Goal: Task Accomplishment & Management: Manage account settings

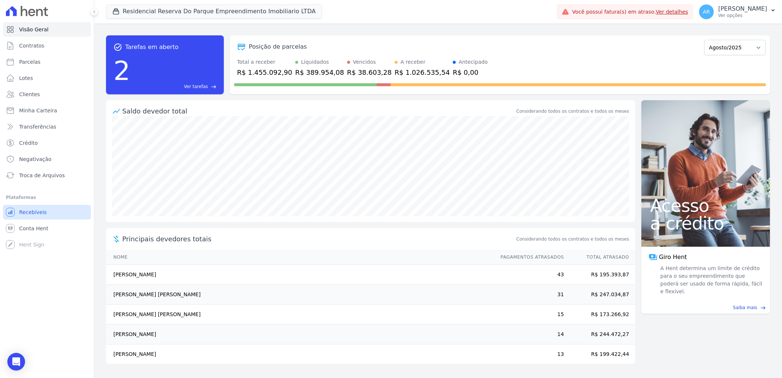
click at [34, 212] on span "Recebíveis" at bounding box center [33, 211] width 28 height 7
click at [42, 172] on span "Troca de Arquivos" at bounding box center [42, 175] width 46 height 7
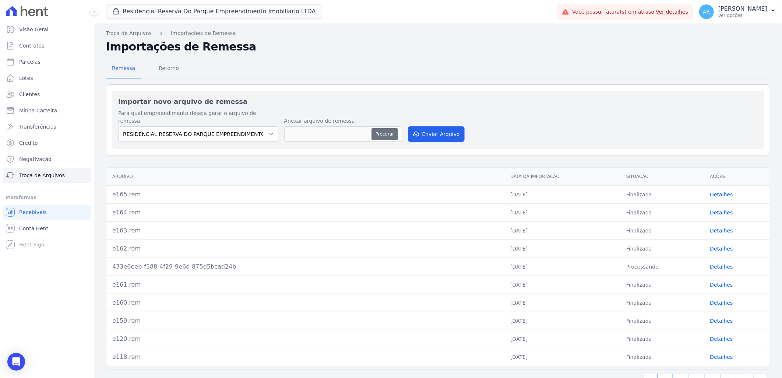
click at [385, 128] on button "Procurar" at bounding box center [385, 134] width 27 height 12
type input "e166.rem"
click at [424, 126] on button "Enviar Arquivo" at bounding box center [436, 133] width 57 height 15
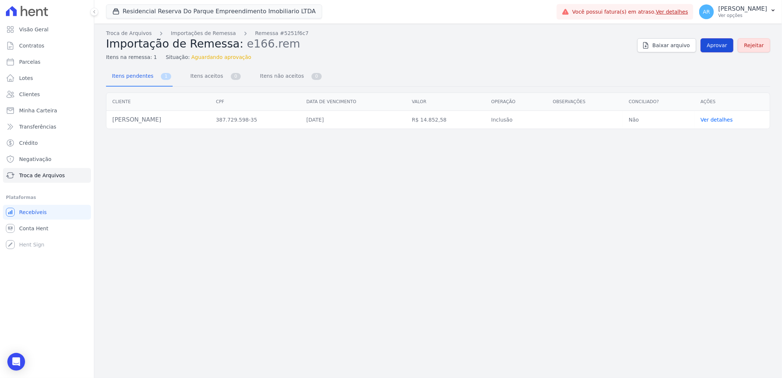
click at [718, 49] on link "Aprovar" at bounding box center [717, 45] width 33 height 14
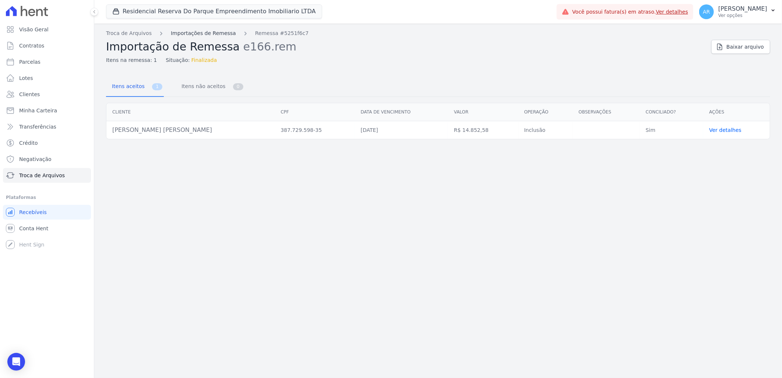
click at [194, 33] on link "Importações de Remessa" at bounding box center [203, 33] width 65 height 8
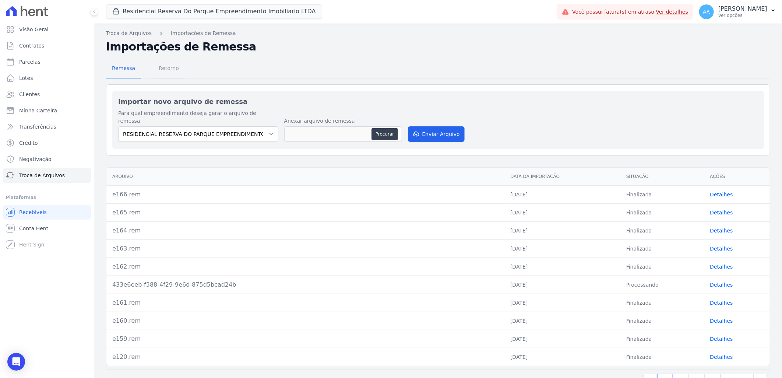
click at [169, 69] on span "Retorno" at bounding box center [168, 68] width 29 height 15
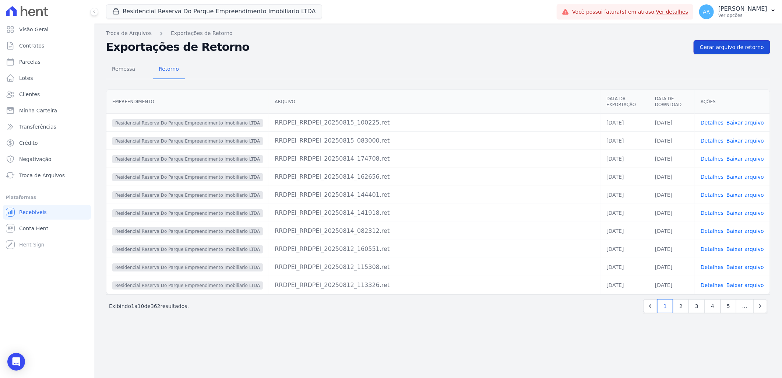
click at [720, 45] on span "Gerar arquivo de retorno" at bounding box center [732, 46] width 64 height 7
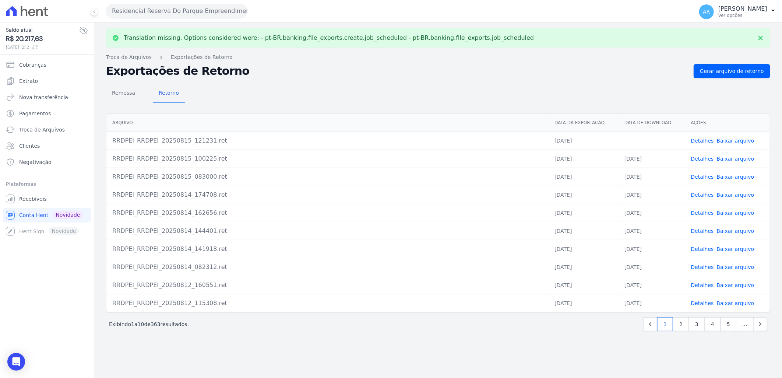
click at [738, 141] on link "Baixar arquivo" at bounding box center [736, 141] width 38 height 6
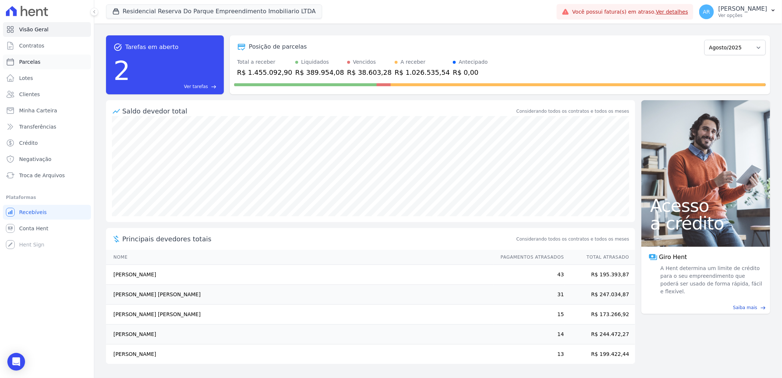
click at [45, 67] on link "Parcelas" at bounding box center [47, 62] width 88 height 15
select select
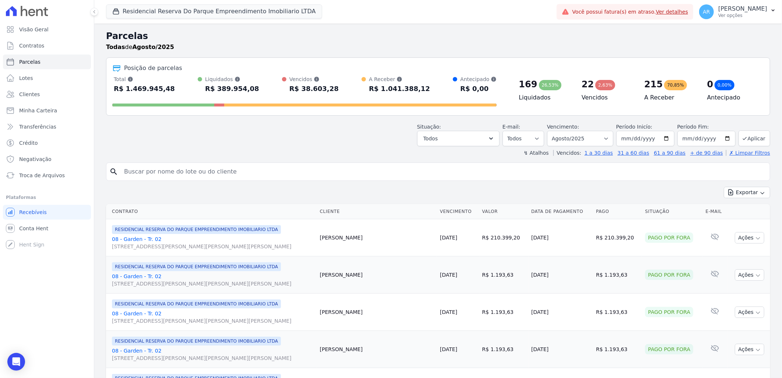
click at [182, 174] on input "search" at bounding box center [444, 171] width 648 height 15
type input "bruno"
select select
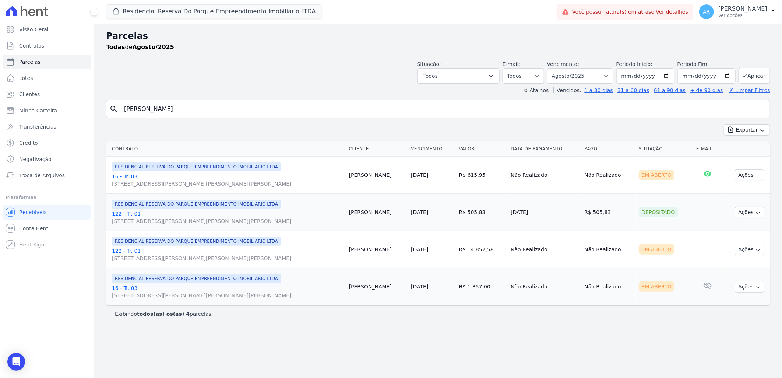
click at [144, 251] on link "122 - Tr. 01 Avenida Doutor José Bonifácio Coutinho Nogueira, 150, ANDAR 2 SALA…" at bounding box center [227, 254] width 231 height 15
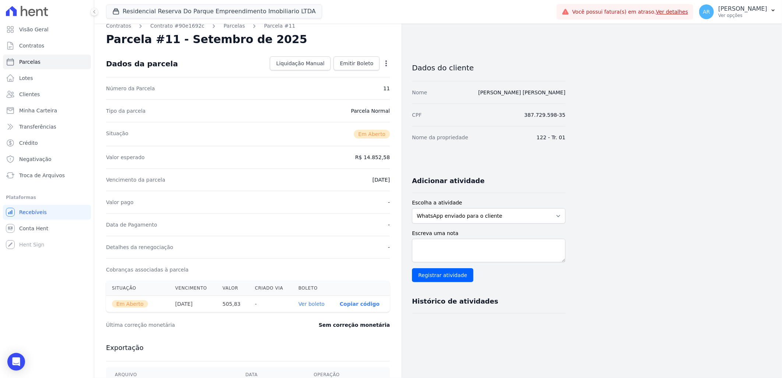
scroll to position [4, 0]
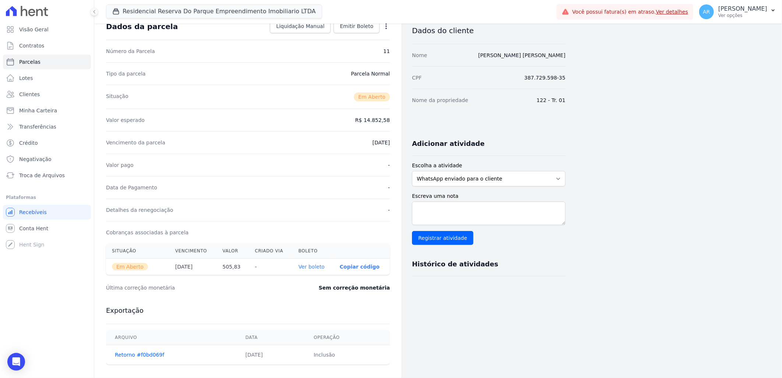
scroll to position [41, 0]
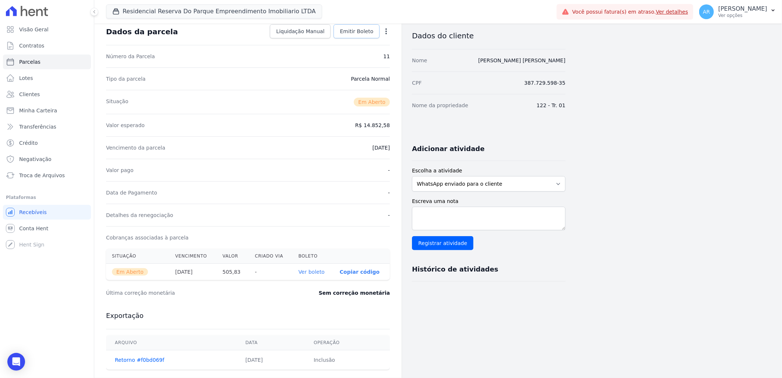
click at [359, 35] on span "Emitir Boleto" at bounding box center [357, 31] width 34 height 7
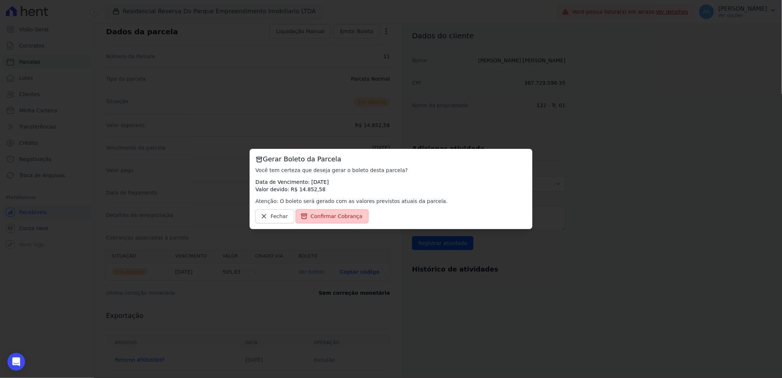
click at [333, 220] on link "Confirmar Cobrança" at bounding box center [332, 216] width 73 height 14
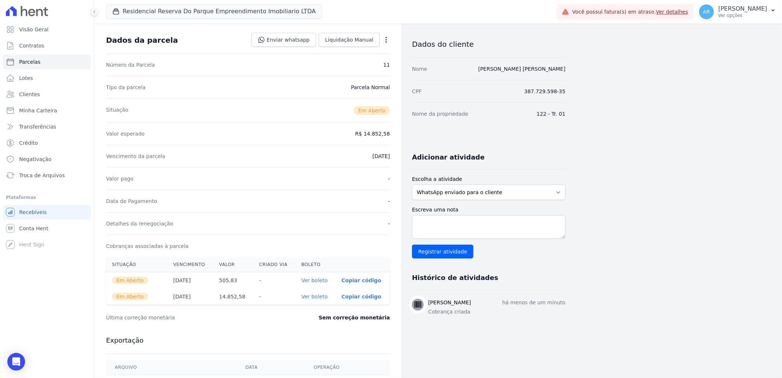
scroll to position [82, 0]
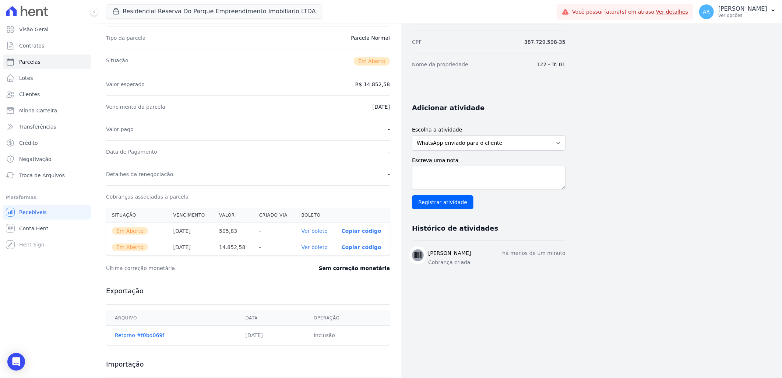
click at [319, 249] on link "Ver boleto" at bounding box center [315, 247] width 26 height 6
click at [42, 58] on link "Parcelas" at bounding box center [47, 62] width 88 height 15
select select
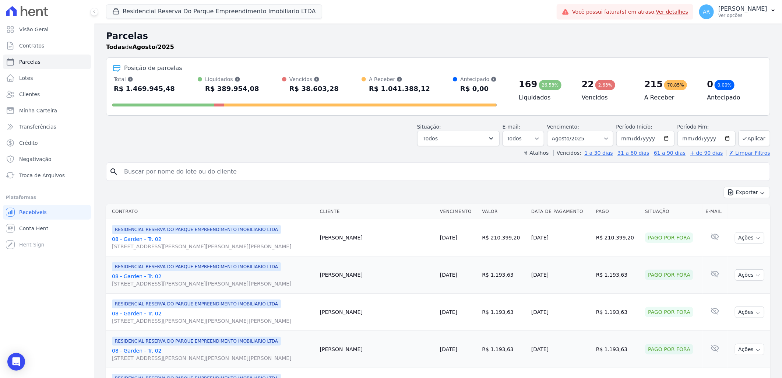
click at [183, 176] on input "search" at bounding box center [444, 171] width 648 height 15
type input "bruno c"
select select
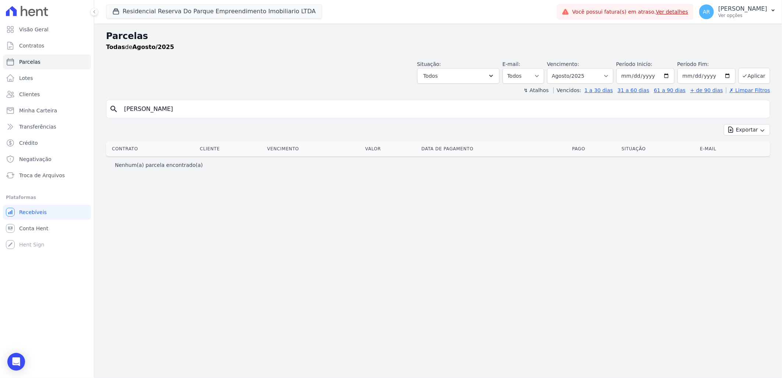
click at [161, 109] on input "bruno c" at bounding box center [444, 109] width 648 height 15
type input "b"
click at [660, 76] on input "[DATE]" at bounding box center [646, 75] width 58 height 15
click at [657, 75] on input "[DATE]" at bounding box center [646, 75] width 58 height 15
drag, startPoint x: 652, startPoint y: 78, endPoint x: 666, endPoint y: 76, distance: 13.3
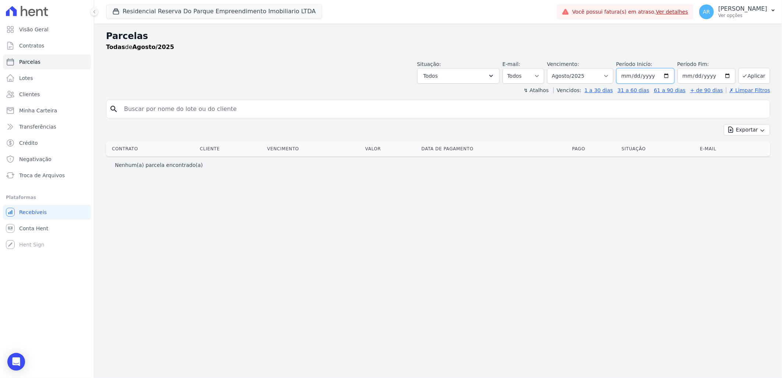
click at [653, 78] on input "2025-08-01" at bounding box center [646, 75] width 58 height 15
type input "2024-08-01"
click at [701, 80] on input "2025-08-31" at bounding box center [707, 75] width 58 height 15
click at [714, 74] on input "2025-08-31" at bounding box center [707, 75] width 58 height 15
type input "2035-08-31"
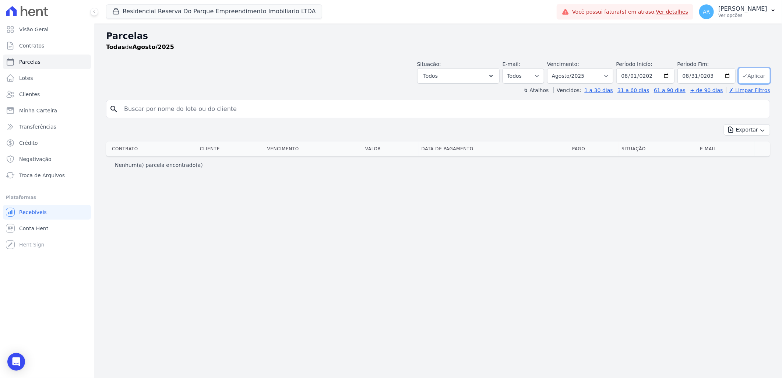
click at [759, 77] on button "Aplicar" at bounding box center [755, 76] width 32 height 16
select select
drag, startPoint x: 147, startPoint y: 109, endPoint x: 77, endPoint y: 109, distance: 69.2
click at [77, 109] on div "Visão Geral Contratos [GEOGRAPHIC_DATA] Lotes Clientes Minha Carteira Transferê…" at bounding box center [391, 189] width 782 height 378
click at [763, 75] on button "Aplicar" at bounding box center [755, 76] width 32 height 16
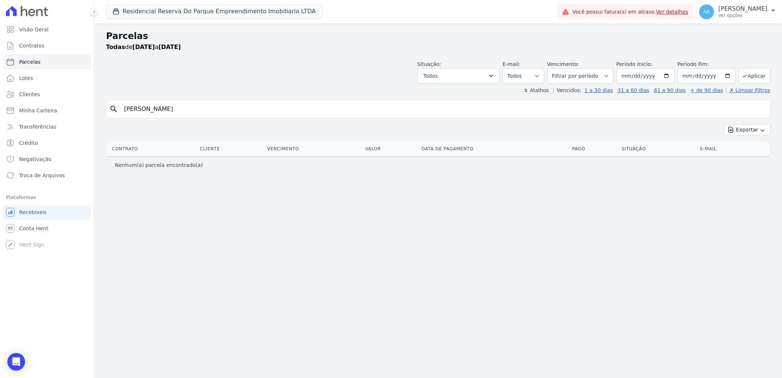
select select
click at [32, 215] on span "Recebíveis" at bounding box center [33, 211] width 28 height 7
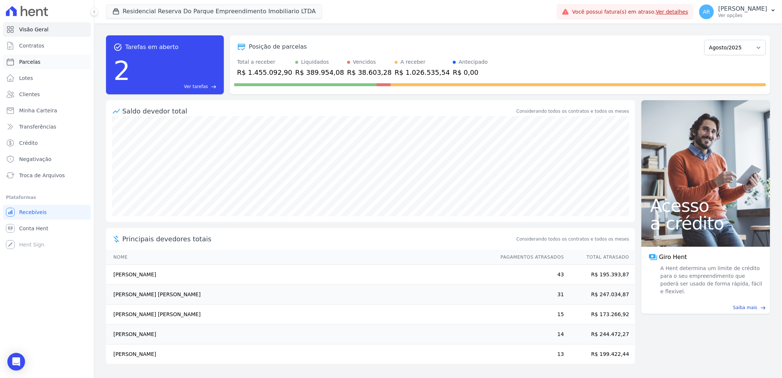
click at [43, 62] on link "Parcelas" at bounding box center [47, 62] width 88 height 15
select select
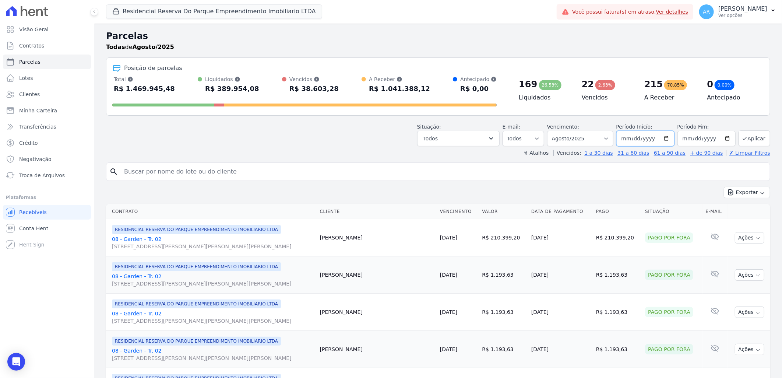
click at [650, 138] on input "2025-08-01" at bounding box center [646, 138] width 58 height 15
type input "2020-08-01"
click at [704, 138] on input "2025-08-31" at bounding box center [707, 138] width 58 height 15
type input "275760-08-31"
type input "2035-08-31"
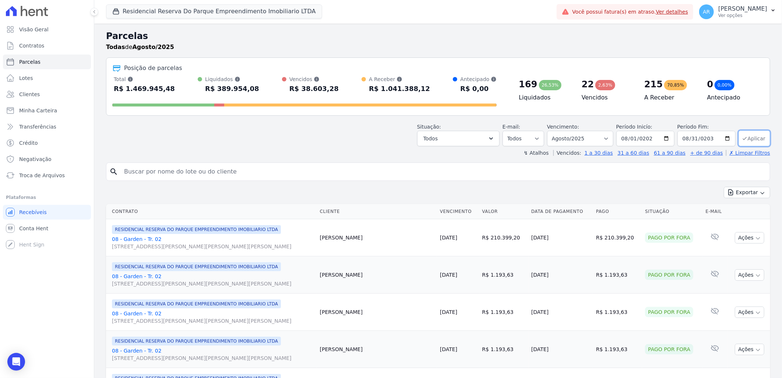
click at [750, 144] on button "Aplicar" at bounding box center [755, 138] width 32 height 16
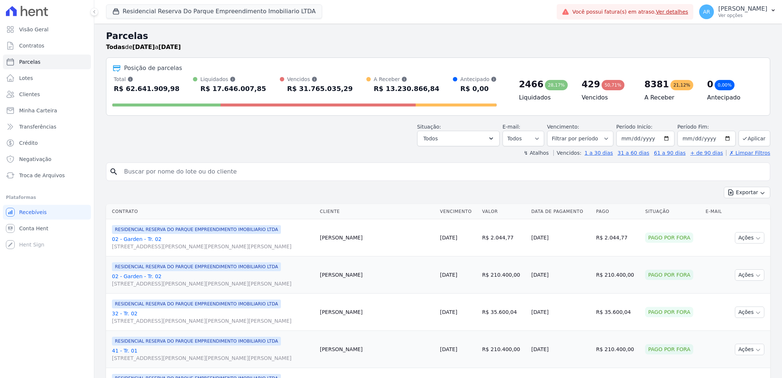
select select
click at [252, 177] on input "search" at bounding box center [444, 171] width 648 height 15
type input "[PERSON_NAME]"
select select
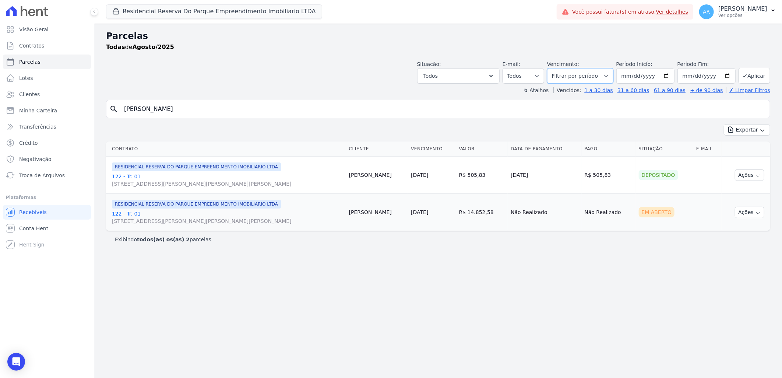
drag, startPoint x: 587, startPoint y: 80, endPoint x: 587, endPoint y: 69, distance: 11.8
click at [587, 80] on select "Filtrar por período ──────── Todos os meses Dezembro/2023 Janeiro/2024 Fevereir…" at bounding box center [580, 75] width 66 height 15
select select "all"
click at [558, 68] on select "Filtrar por período ──────── Todos os meses Dezembro/2023 Janeiro/2024 Fevereir…" at bounding box center [580, 75] width 66 height 15
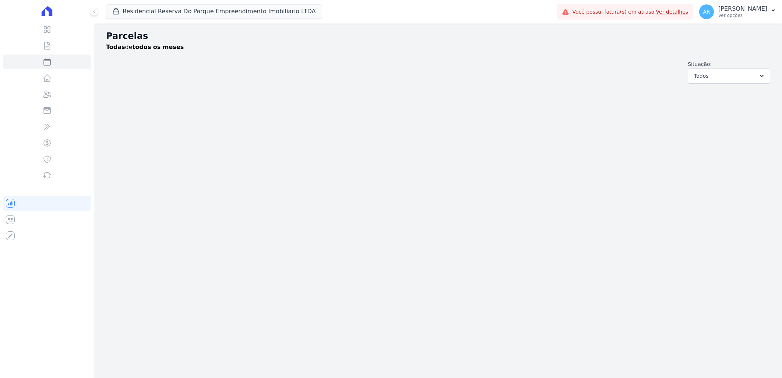
select select
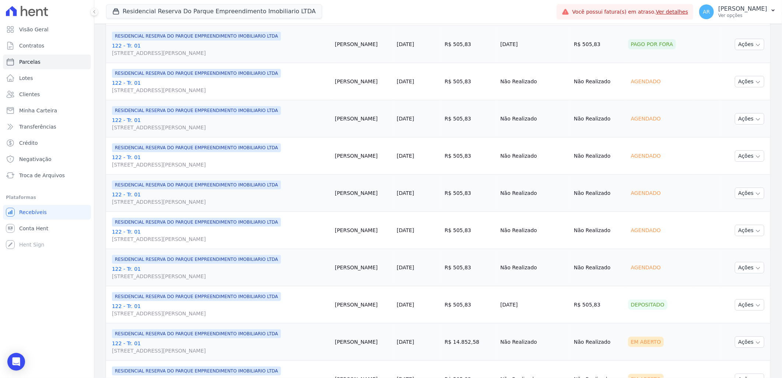
scroll to position [286, 0]
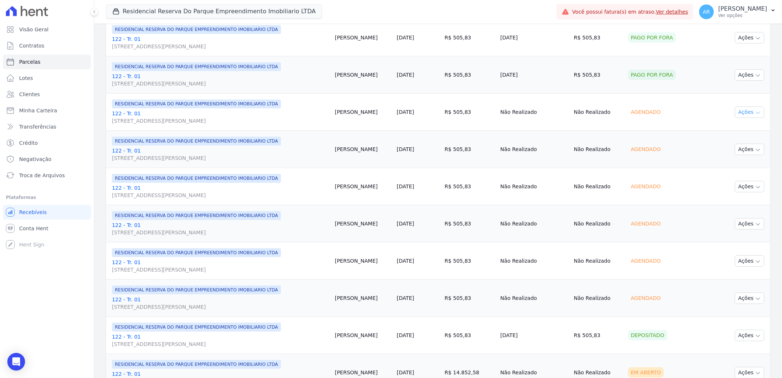
click at [747, 115] on button "Ações" at bounding box center [749, 111] width 29 height 11
click at [728, 173] on link "Liquidação Manual" at bounding box center [747, 170] width 71 height 14
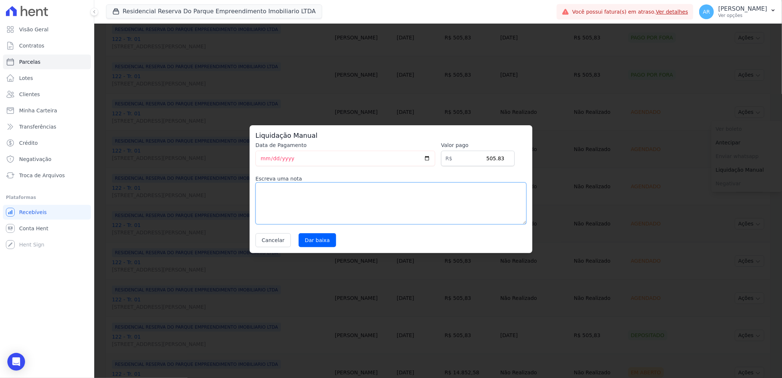
drag, startPoint x: 334, startPoint y: 199, endPoint x: 340, endPoint y: 192, distance: 8.9
click at [340, 193] on textarea at bounding box center [391, 203] width 271 height 42
drag, startPoint x: 432, startPoint y: 196, endPoint x: 219, endPoint y: 196, distance: 213.3
click at [219, 196] on div "Liquidação Manual Data de Pagamento [DATE] [GEOGRAPHIC_DATA] R$ 505.83 Escreva …" at bounding box center [391, 189] width 782 height 378
click at [274, 189] on textarea "CLIWNTW ADIANTOU TUDO E PAGOU A VISTA NA DATA DE [DATE]" at bounding box center [391, 203] width 271 height 42
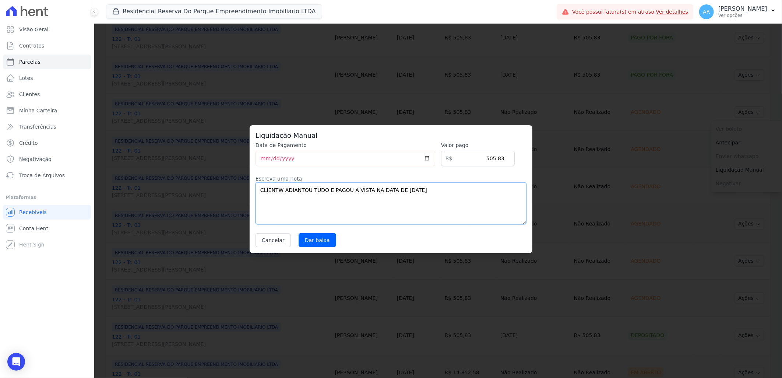
click at [280, 190] on textarea "CLIENTW ADIANTOU TUDO E PAGOU A VISTA NA DATA DE [DATE]" at bounding box center [391, 203] width 271 height 42
drag, startPoint x: 454, startPoint y: 201, endPoint x: 232, endPoint y: 196, distance: 221.4
click at [232, 196] on div "Liquidação Manual Data de Pagamento [DATE] [GEOGRAPHIC_DATA] R$ 505.83 Escreva …" at bounding box center [391, 189] width 782 height 378
type textarea "CLIENTE ADIANTOU TUDO E PAGOU A VISTA NA DATA DE [DATE]"
click at [319, 238] on input "Dar baixa" at bounding box center [318, 240] width 38 height 14
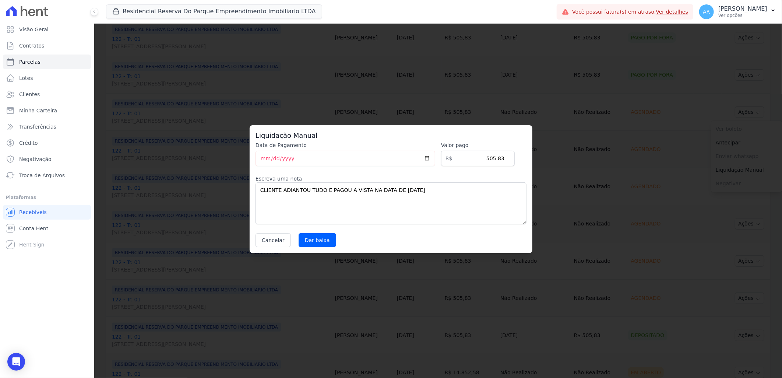
select select
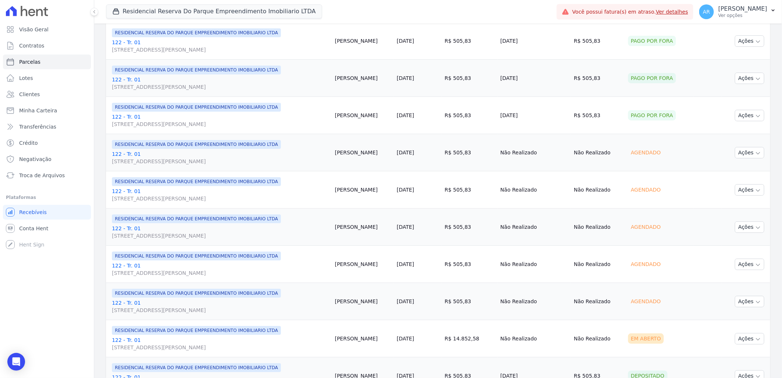
scroll to position [286, 0]
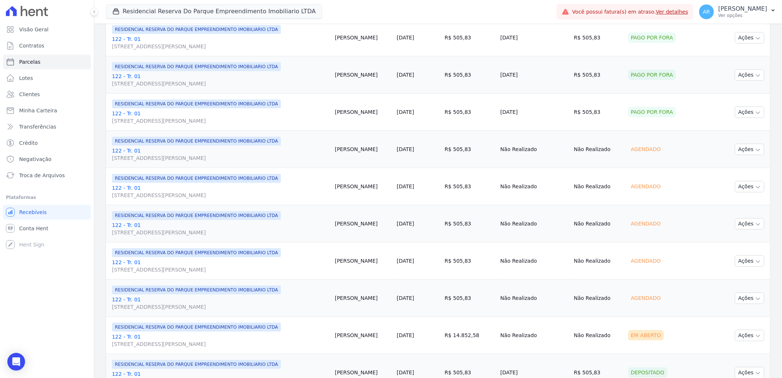
click at [749, 142] on td "Ações Ver boleto Não é possível visualizar o boleto de um pagamento agendado [G…" at bounding box center [746, 149] width 49 height 37
click at [749, 145] on button "Ações" at bounding box center [749, 149] width 29 height 11
click at [737, 211] on link "Liquidação Manual" at bounding box center [747, 207] width 71 height 14
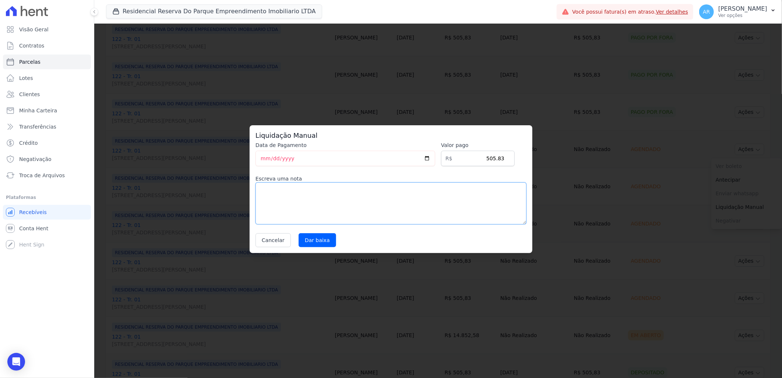
click at [413, 199] on textarea at bounding box center [391, 203] width 271 height 42
paste textarea "CLIENTE ADIANTOU TUDO E PAGOU A VISTA NA DATA DE [DATE]"
type textarea "CLIENTE ADIANTOU TUDO E PAGOU A VISTA NA DATA DE [DATE]"
click at [319, 240] on input "Dar baixa" at bounding box center [318, 240] width 38 height 14
select select
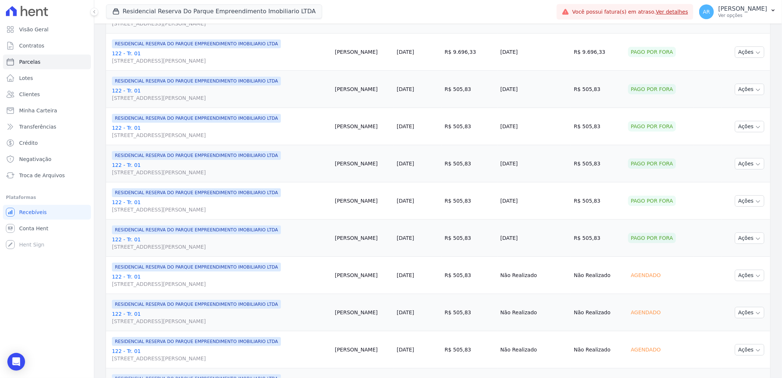
scroll to position [204, 0]
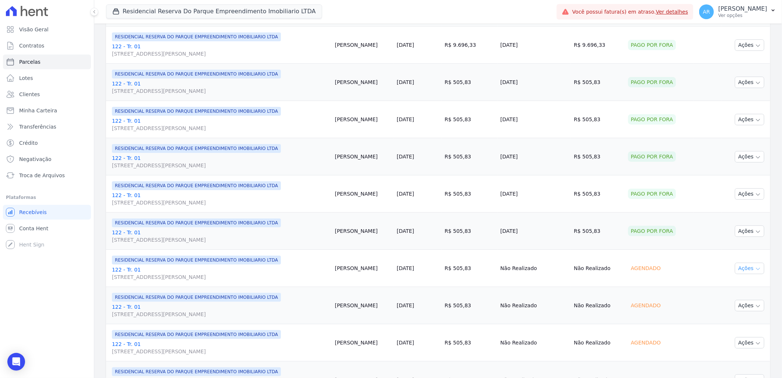
click at [750, 263] on button "Ações" at bounding box center [749, 268] width 29 height 11
click at [751, 325] on link "Liquidação Manual" at bounding box center [747, 326] width 71 height 14
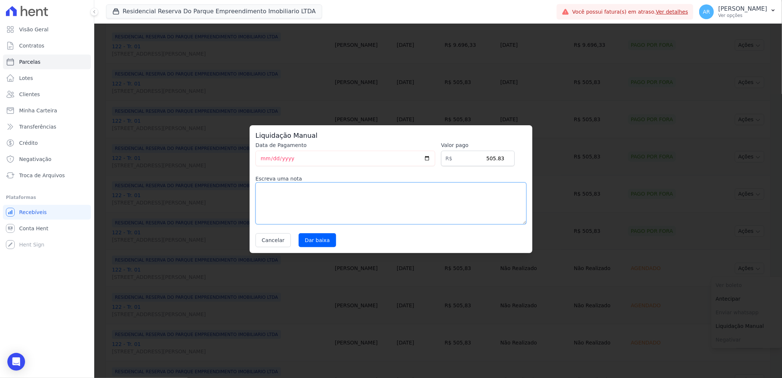
click at [385, 217] on textarea at bounding box center [391, 203] width 271 height 42
paste textarea "CLIENTE ADIANTOU TUDO E PAGOU A VISTA NA DATA DE [DATE]"
type textarea "CLIENTE ADIANTOU TUDO E PAGOU A VISTA NA DATA DE [DATE]"
click at [321, 236] on input "Dar baixa" at bounding box center [318, 240] width 38 height 14
select select
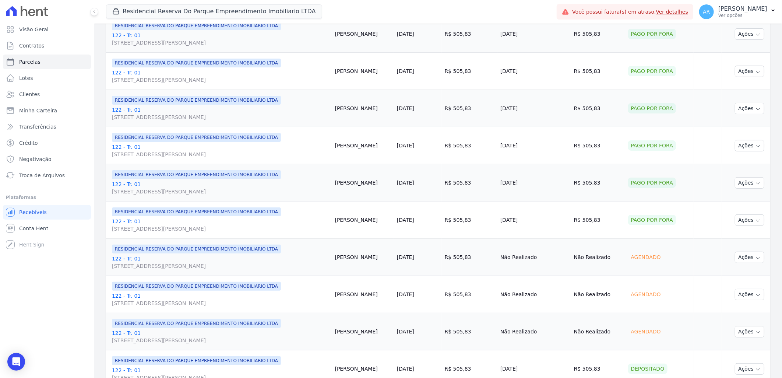
scroll to position [286, 0]
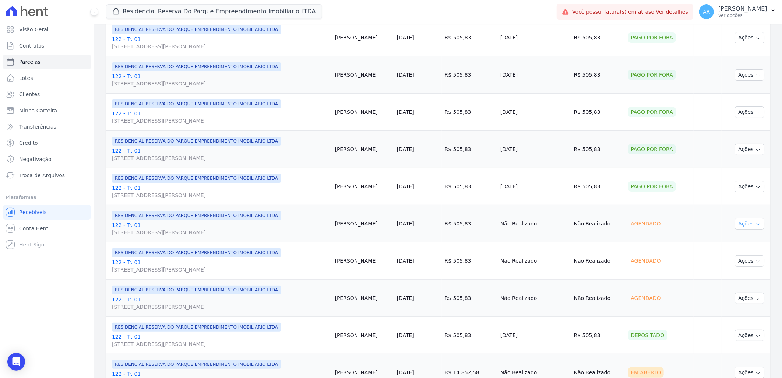
click at [749, 227] on button "Ações" at bounding box center [749, 223] width 29 height 11
click at [727, 284] on link "Liquidação Manual" at bounding box center [747, 282] width 71 height 14
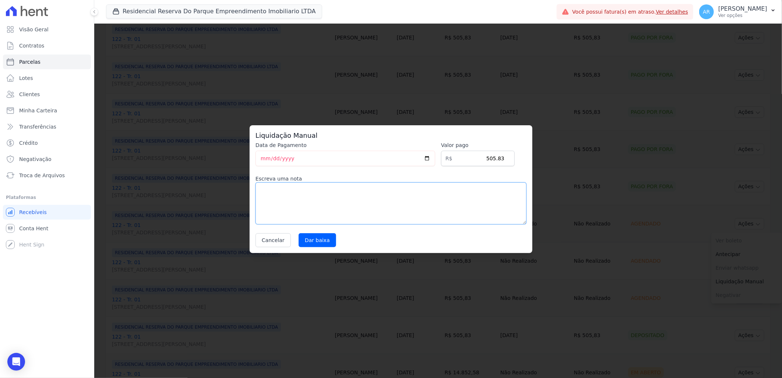
click at [403, 215] on textarea at bounding box center [391, 203] width 271 height 42
paste textarea "CLIENTE ADIANTOU TUDO E PAGOU A VISTA NA DATA DE [DATE]"
type textarea "CLIENTE ADIANTOU TUDO E PAGOU A VISTA NA DATA DE [DATE]"
click at [319, 241] on input "Dar baixa" at bounding box center [318, 240] width 38 height 14
select select
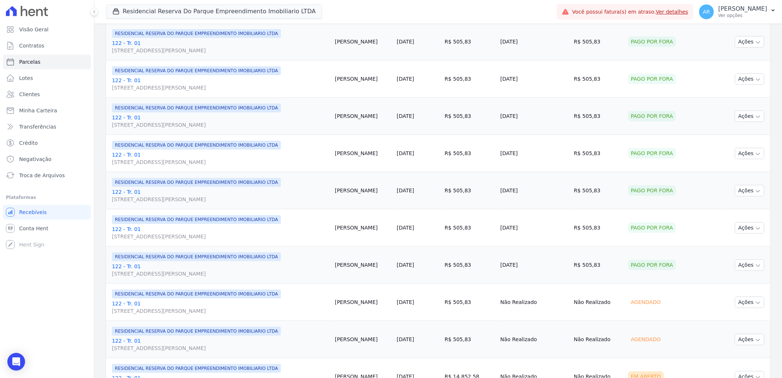
scroll to position [245, 0]
click at [755, 302] on icon "button" at bounding box center [758, 302] width 6 height 6
click at [739, 357] on link "Liquidação Manual" at bounding box center [747, 360] width 71 height 14
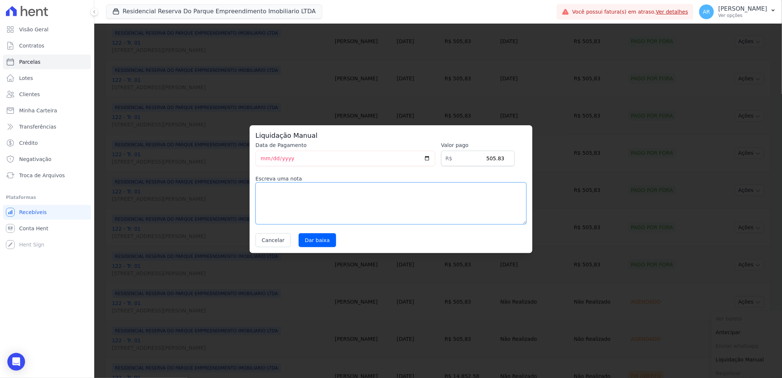
click at [428, 212] on textarea at bounding box center [391, 203] width 271 height 42
paste textarea "CLIENTE ADIANTOU TUDO E PAGOU A VISTA NA DATA DE [DATE]"
type textarea "CLIENTE ADIANTOU TUDO E PAGOU A VISTA NA DATA DE [DATE]"
click at [323, 242] on input "Dar baixa" at bounding box center [318, 240] width 38 height 14
select select
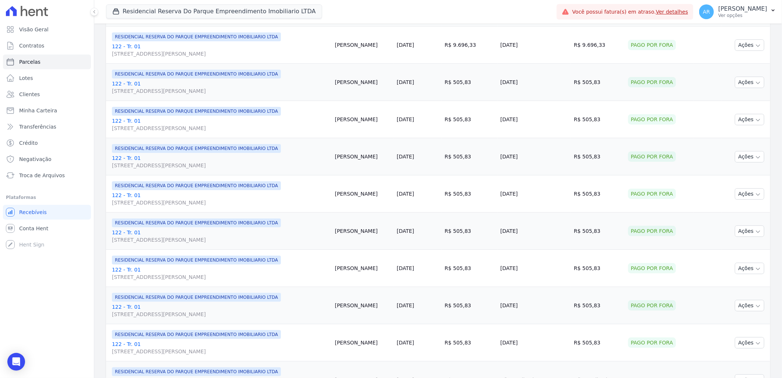
scroll to position [368, 0]
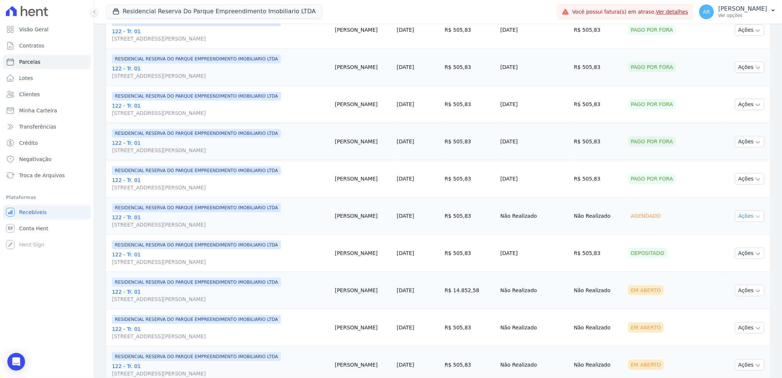
click at [747, 216] on button "Ações" at bounding box center [749, 215] width 29 height 11
click at [744, 273] on link "Liquidação Manual" at bounding box center [747, 274] width 71 height 14
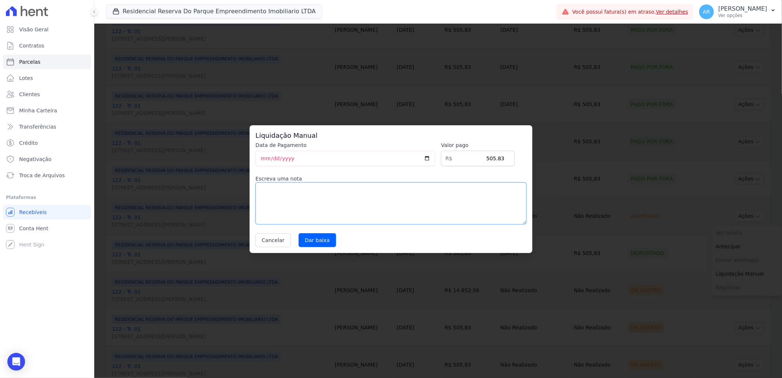
click at [395, 202] on textarea at bounding box center [391, 203] width 271 height 42
paste textarea "CLIENTE ADIANTOU TUDO E PAGOU A VISTA NA DATA DE [DATE]"
type textarea "CLIENTE ADIANTOU TUDO E PAGOU A VISTA NA DATA DE [DATE]"
click at [322, 237] on input "Dar baixa" at bounding box center [318, 240] width 38 height 14
select select
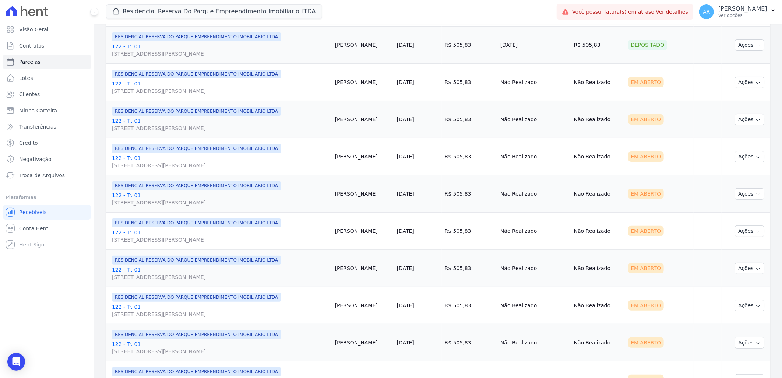
scroll to position [741, 0]
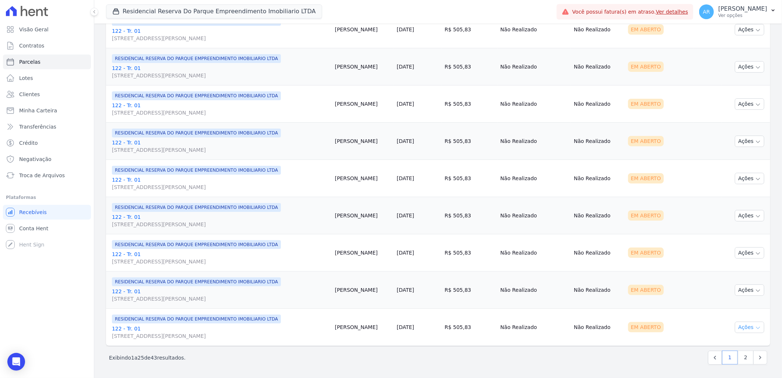
click at [755, 328] on icon "button" at bounding box center [758, 328] width 6 height 6
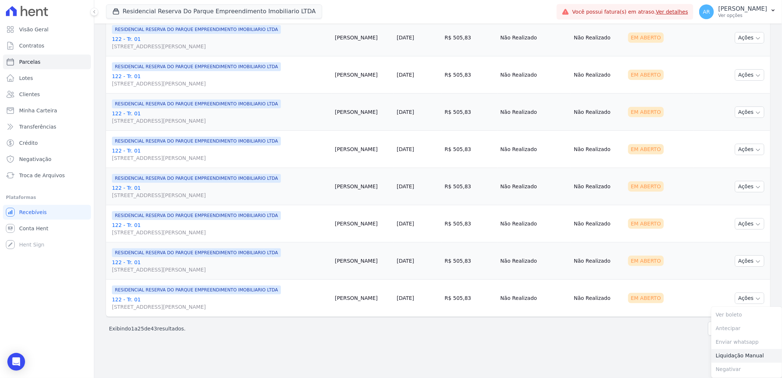
click at [739, 359] on link "Liquidação Manual" at bounding box center [747, 356] width 71 height 14
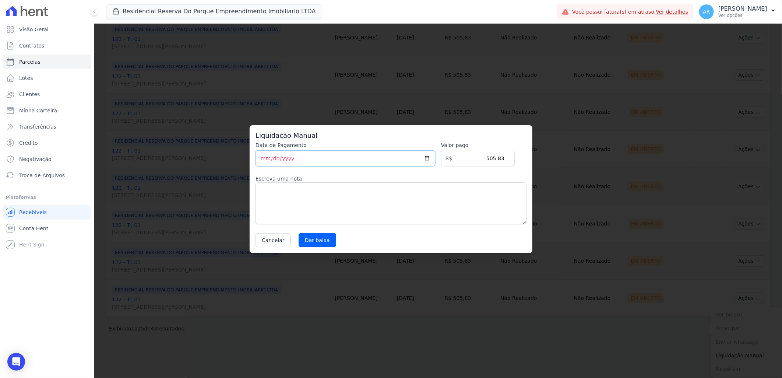
drag, startPoint x: 278, startPoint y: 162, endPoint x: 310, endPoint y: 184, distance: 38.9
click at [285, 164] on input "[DATE]" at bounding box center [346, 158] width 180 height 15
click at [315, 196] on textarea at bounding box center [391, 203] width 271 height 42
paste textarea "CLIENTE ADIANTOU TUDO E PAGOU A VISTA NA DATA DE [DATE]"
type textarea "CLIENTE ADIANTOU TUDO E PAGOU A VISTA NA DATA DE [DATE]"
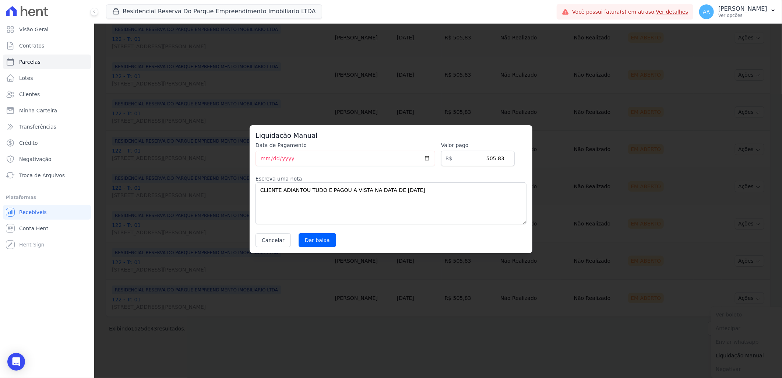
click at [319, 248] on div "Liquidação Manual Data de Pagamento [DATE] [GEOGRAPHIC_DATA] R$ 505.83 Escreva …" at bounding box center [391, 189] width 283 height 128
click at [320, 242] on input "Dar baixa" at bounding box center [318, 240] width 38 height 14
select select
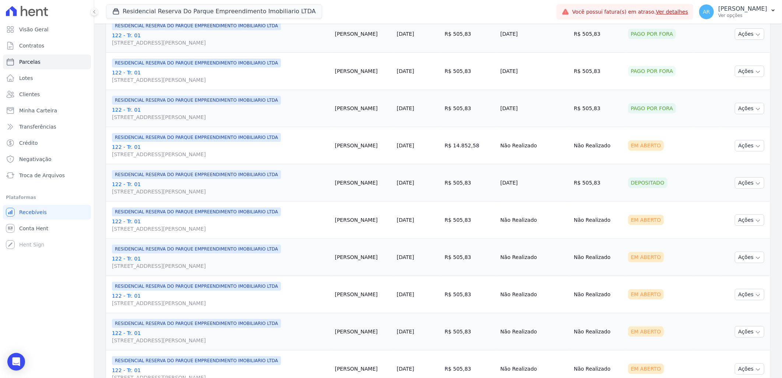
scroll to position [532, 0]
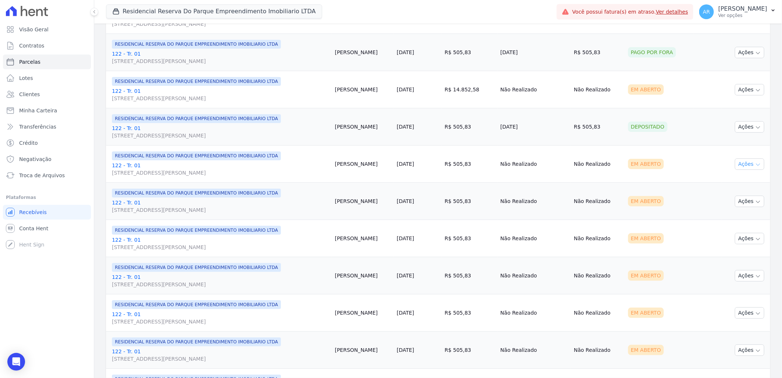
click at [755, 166] on icon "button" at bounding box center [758, 165] width 6 height 6
click at [741, 221] on link "Liquidação Manual" at bounding box center [747, 222] width 71 height 14
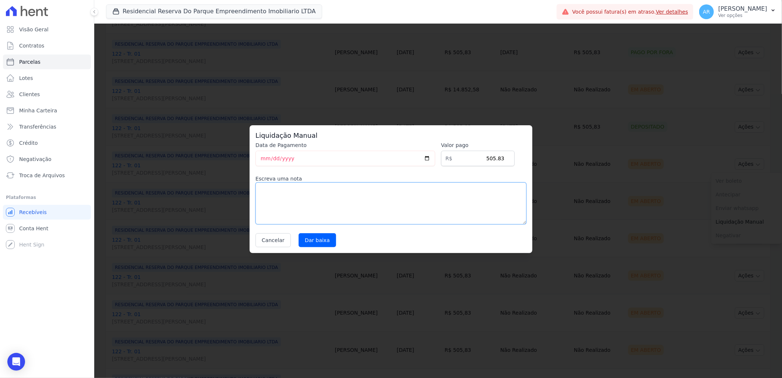
click at [452, 193] on textarea at bounding box center [391, 203] width 271 height 42
paste textarea "CLIENTE ADIANTOU TUDO E PAGOU A VISTA NA DATA DE [DATE]"
type textarea "CLIENTE ADIANTOU TUDO E PAGOU A VISTA NA DATA DE [DATE]"
click at [311, 245] on input "Dar baixa" at bounding box center [318, 240] width 38 height 14
select select
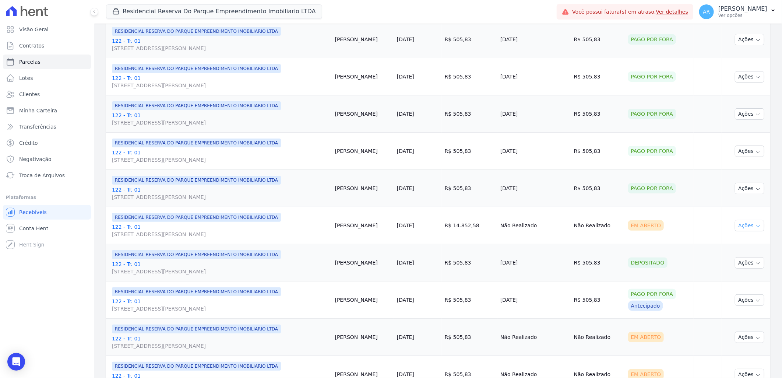
scroll to position [409, 0]
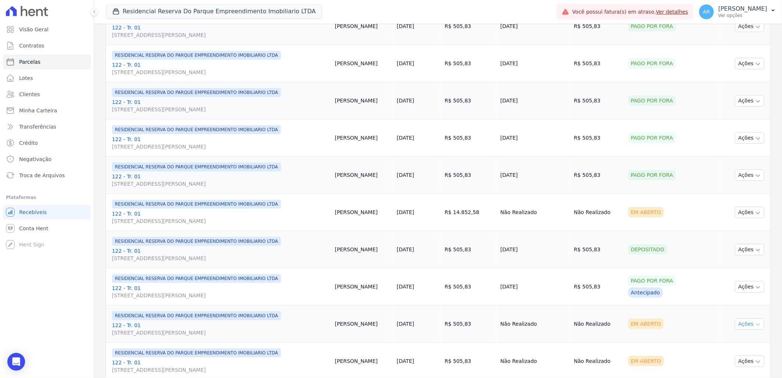
click at [745, 321] on button "Ações" at bounding box center [749, 323] width 29 height 11
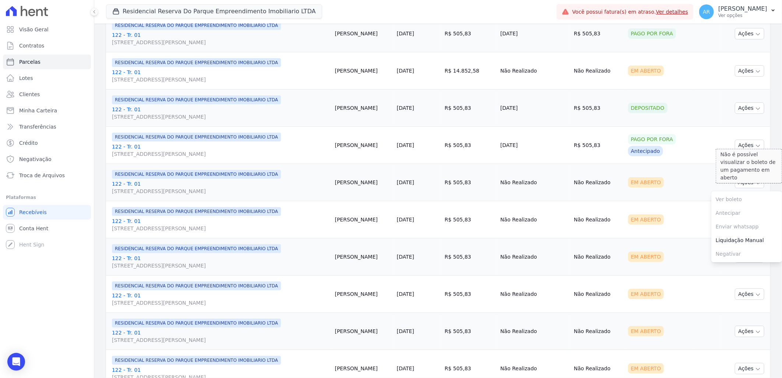
scroll to position [573, 0]
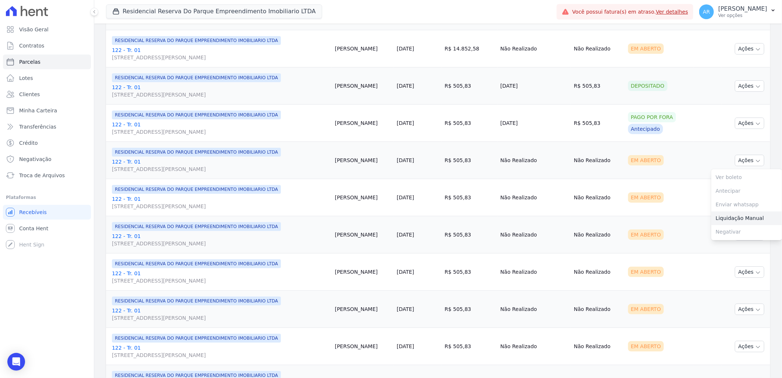
click at [726, 214] on link "Liquidação Manual" at bounding box center [747, 218] width 71 height 14
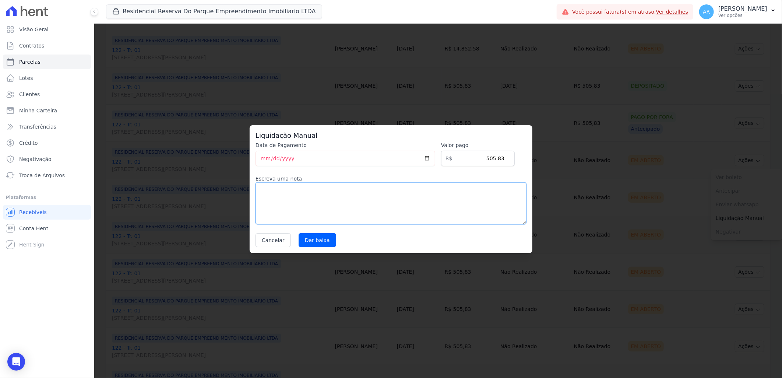
click at [449, 218] on textarea at bounding box center [391, 203] width 271 height 42
paste textarea "CLIENTE ADIANTOU TUDO E PAGOU A VISTA NA DATA DE [DATE]"
type textarea "CLIENTE ADIANTOU TUDO E PAGOU A VISTA NA DATA DE [DATE]"
click at [329, 242] on input "Dar baixa" at bounding box center [318, 240] width 38 height 14
select select
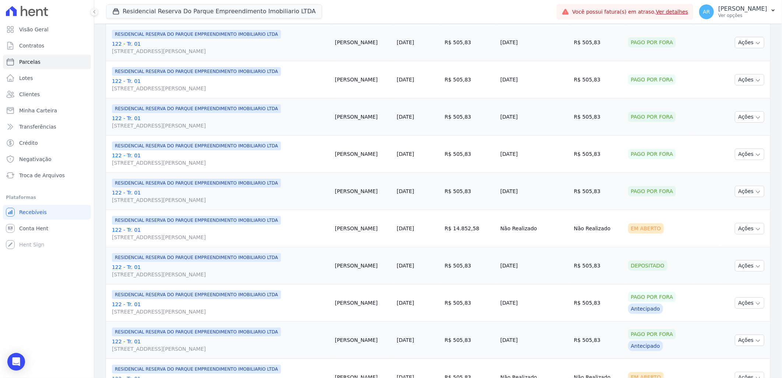
scroll to position [491, 0]
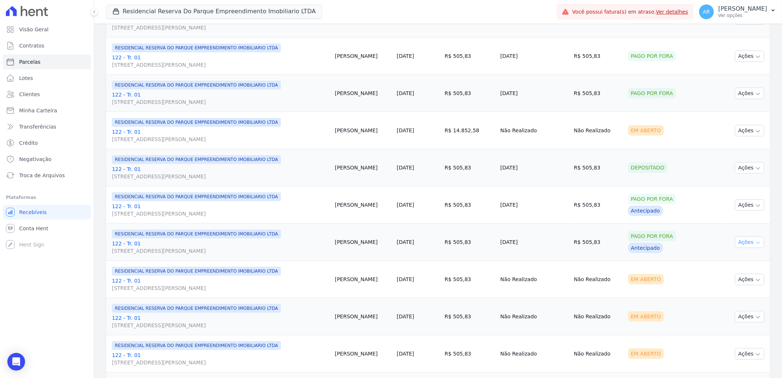
click at [747, 243] on button "Ações" at bounding box center [749, 241] width 29 height 11
click at [664, 279] on div "Em Aberto" at bounding box center [646, 279] width 36 height 10
click at [745, 279] on button "Ações" at bounding box center [749, 279] width 29 height 11
click at [734, 337] on link "Liquidação Manual" at bounding box center [747, 337] width 71 height 14
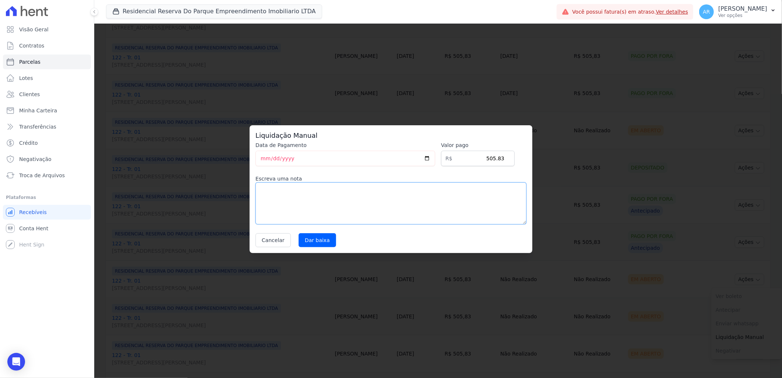
click at [446, 199] on textarea at bounding box center [391, 203] width 271 height 42
paste textarea "CLIENTE ADIANTOU TUDO E PAGOU A VISTA NA DATA DE [DATE]"
type textarea "CLIENTE ADIANTOU TUDO E PAGOU A VISTA NA DATA DE [DATE]"
click at [312, 241] on input "Dar baixa" at bounding box center [318, 240] width 38 height 14
select select
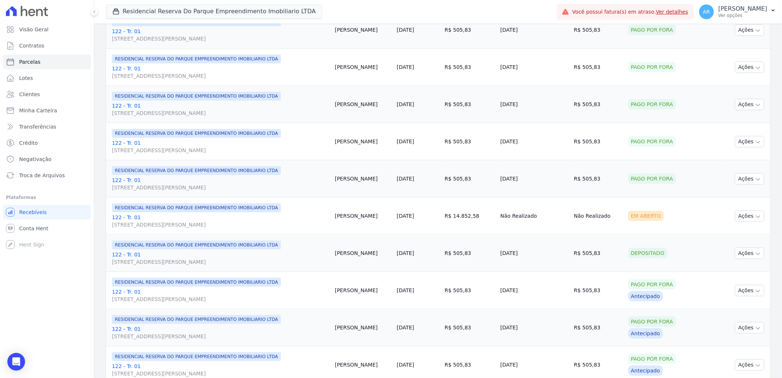
scroll to position [491, 0]
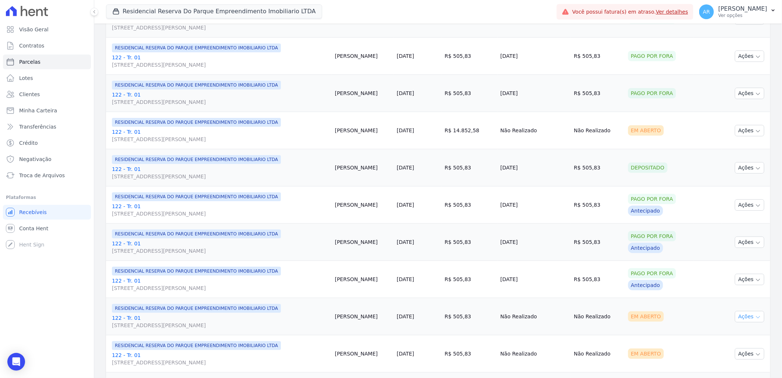
click at [755, 317] on icon "button" at bounding box center [758, 317] width 6 height 6
click at [740, 372] on link "Liquidação Manual" at bounding box center [747, 375] width 71 height 14
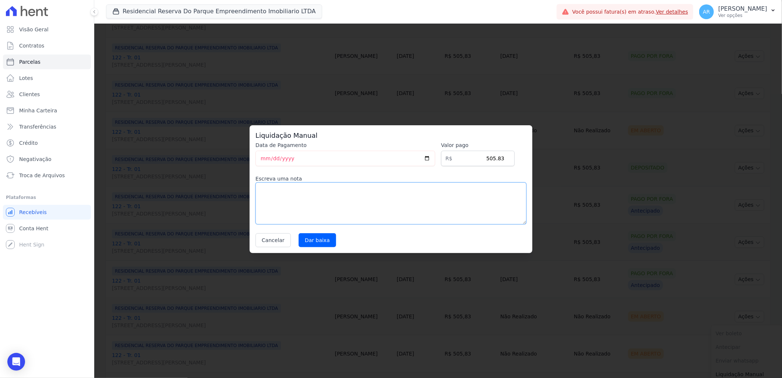
click at [338, 207] on textarea at bounding box center [391, 203] width 271 height 42
paste textarea "CLIENTE ADIANTOU TUDO E PAGOU A VISTA NA DATA DE [DATE]"
type textarea "CLIENTE ADIANTOU TUDO E PAGOU A VISTA NA DATA DE [DATE]"
click at [309, 242] on input "Dar baixa" at bounding box center [318, 240] width 38 height 14
select select
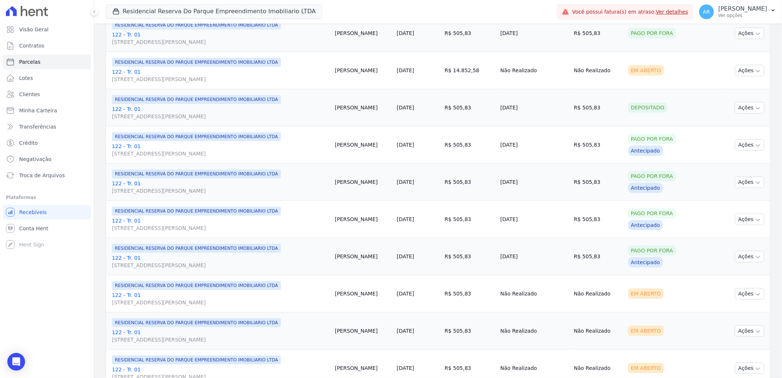
scroll to position [655, 0]
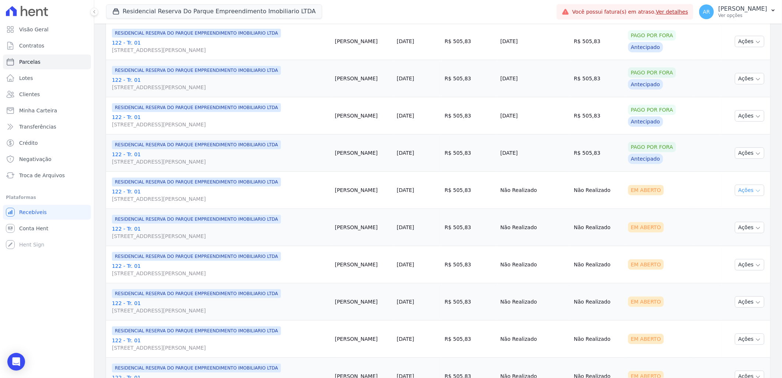
click at [755, 194] on icon "button" at bounding box center [758, 191] width 6 height 6
click at [728, 248] on link "Liquidação Manual" at bounding box center [747, 248] width 71 height 14
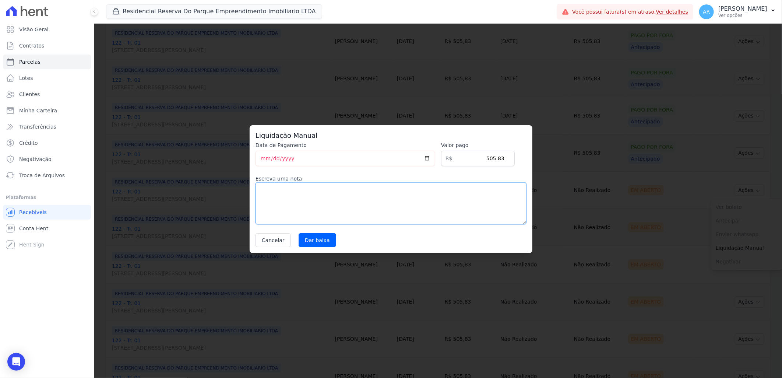
click at [426, 210] on textarea at bounding box center [391, 203] width 271 height 42
paste textarea "CLIENTE ADIANTOU TUDO E PAGOU A VISTA NA DATA DE [DATE]"
type textarea "CLIENTE ADIANTOU TUDO E PAGOU A VISTA NA DATA DE [DATE]"
click at [310, 239] on input "Dar baixa" at bounding box center [318, 240] width 38 height 14
select select
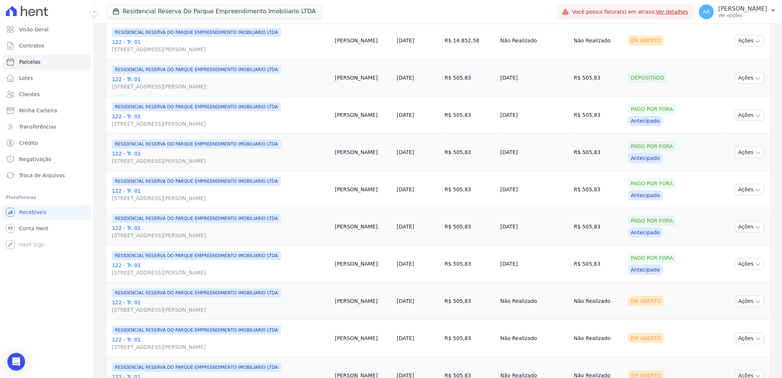
scroll to position [614, 0]
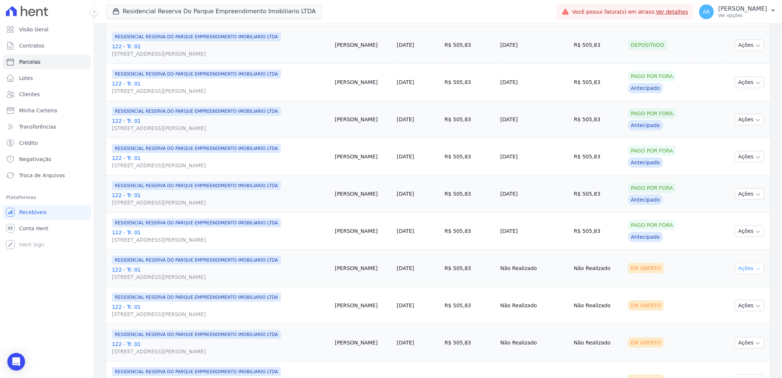
click at [745, 267] on button "Ações" at bounding box center [749, 268] width 29 height 11
click at [728, 324] on link "Liquidação Manual" at bounding box center [747, 326] width 71 height 14
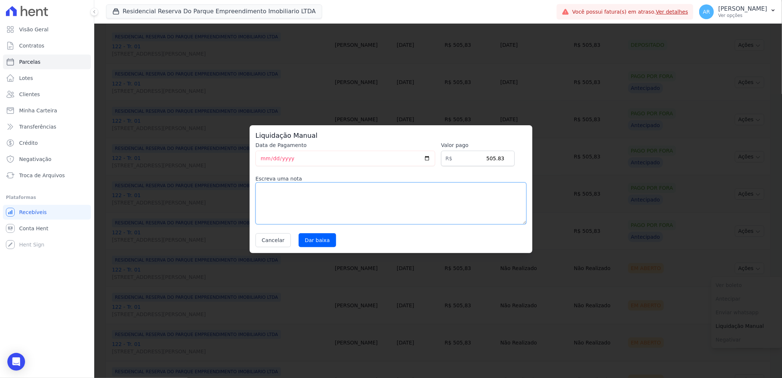
click at [446, 202] on textarea at bounding box center [391, 203] width 271 height 42
paste textarea "CLIENTE ADIANTOU TUDO E PAGOU A VISTA NA DATA DE [DATE]"
type textarea "CLIENTE ADIANTOU TUDO E PAGOU A VISTA NA DATA DE [DATE]"
click at [312, 243] on input "Dar baixa" at bounding box center [318, 240] width 38 height 14
select select
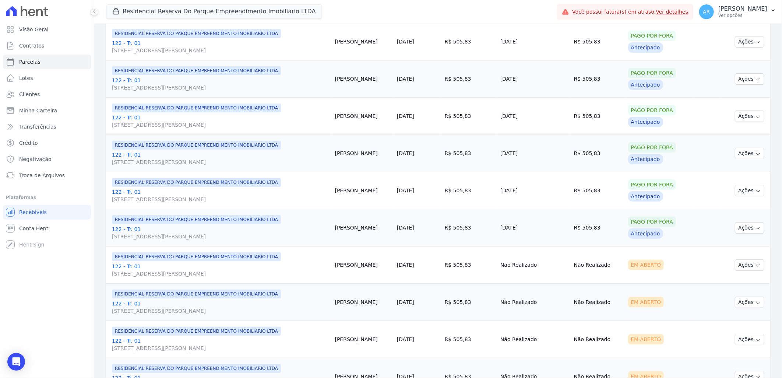
scroll to position [655, 0]
click at [755, 266] on icon "button" at bounding box center [758, 265] width 6 height 6
click at [738, 321] on link "Liquidação Manual" at bounding box center [747, 323] width 71 height 14
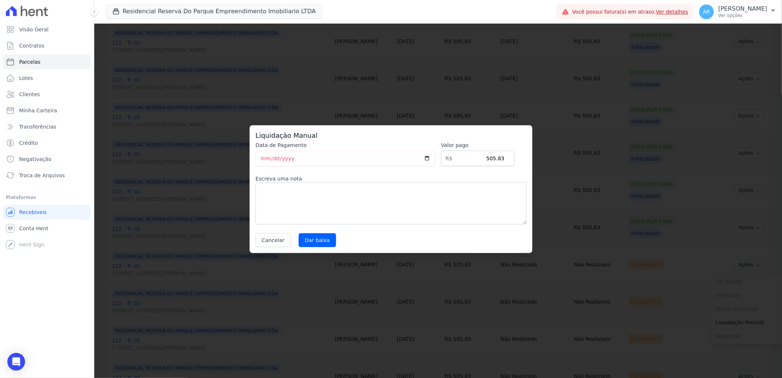
click at [354, 182] on label "Escreva uma nota" at bounding box center [391, 178] width 271 height 7
click at [352, 194] on textarea at bounding box center [391, 203] width 271 height 42
paste textarea "CLIENTE ADIANTOU TUDO E PAGOU A VISTA NA DATA DE [DATE]"
type textarea "CLIENTE ADIANTOU TUDO E PAGOU A VISTA NA DATA DE [DATE]"
click at [327, 238] on input "Dar baixa" at bounding box center [318, 240] width 38 height 14
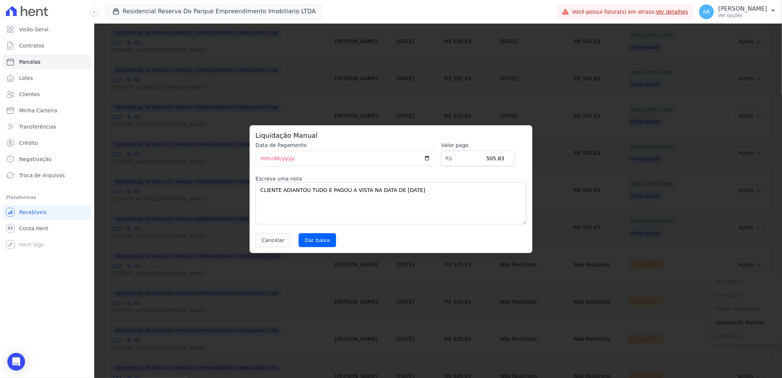
select select
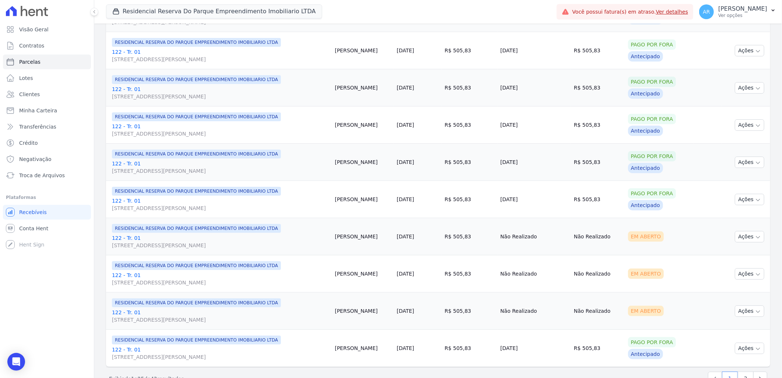
scroll to position [741, 0]
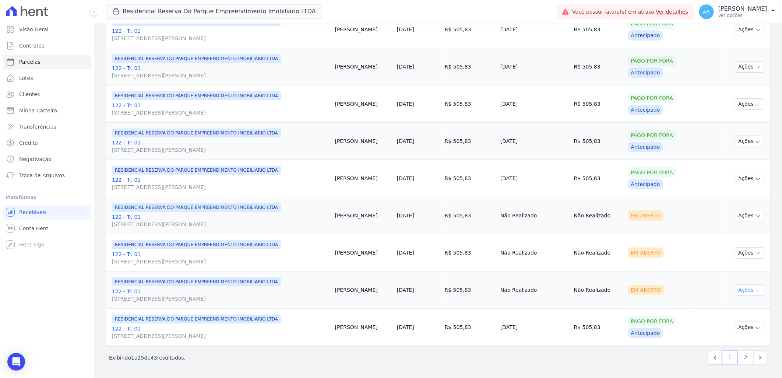
click at [744, 290] on button "Ações" at bounding box center [749, 289] width 29 height 11
click at [719, 349] on link "Liquidação Manual" at bounding box center [747, 348] width 71 height 14
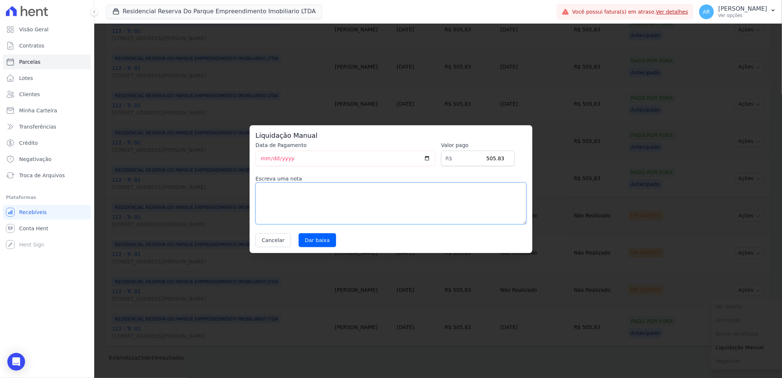
click at [373, 216] on textarea at bounding box center [391, 203] width 271 height 42
paste textarea "CLIENTE ADIANTOU TUDO E PAGOU A VISTA NA DATA DE [DATE]"
type textarea "CLIENTE ADIANTOU TUDO E PAGOU A VISTA NA DATA DE [DATE]"
click at [316, 236] on input "Dar baixa" at bounding box center [318, 240] width 38 height 14
select select
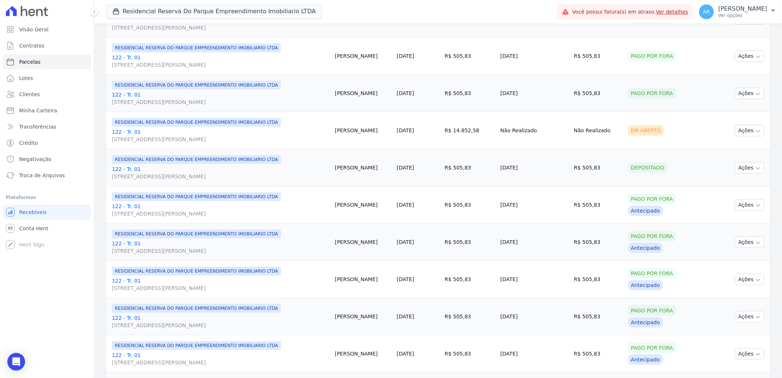
scroll to position [737, 0]
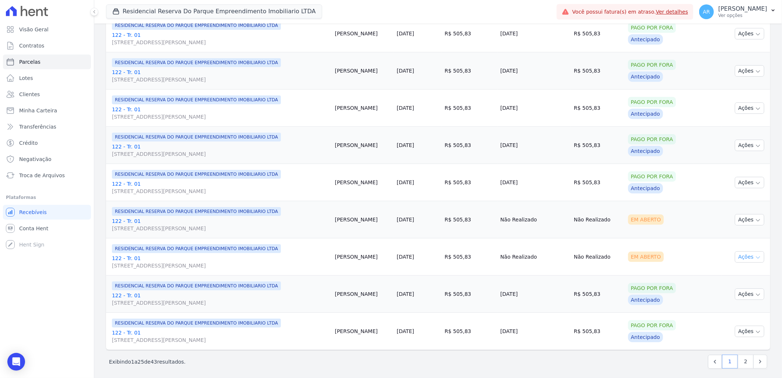
click at [745, 260] on button "Ações" at bounding box center [749, 256] width 29 height 11
click at [730, 318] on link "Liquidação Manual" at bounding box center [747, 315] width 71 height 14
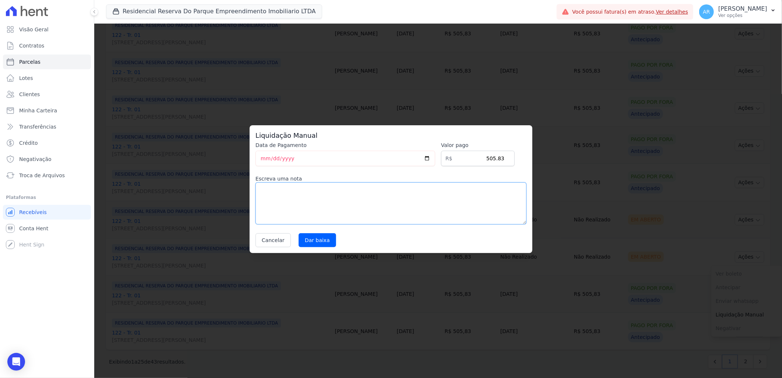
click at [387, 223] on textarea at bounding box center [391, 203] width 271 height 42
paste textarea "CLIENTE ADIANTOU TUDO E PAGOU A VISTA NA DATA DE [DATE]"
type textarea "CLIENTE ADIANTOU TUDO E PAGOU A VISTA NA DATA DE [DATE]"
click at [322, 238] on input "Dar baixa" at bounding box center [318, 240] width 38 height 14
select select
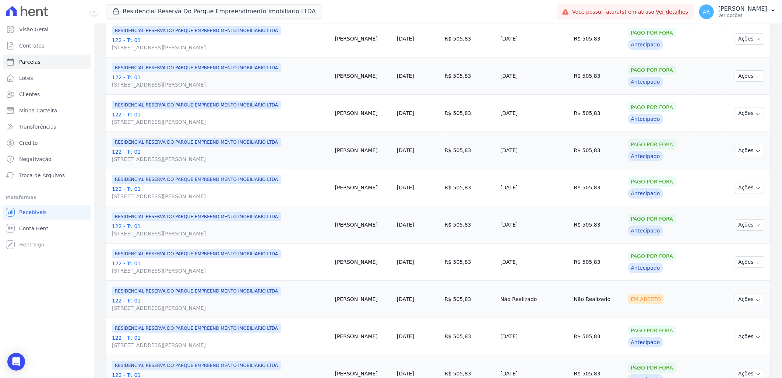
scroll to position [741, 0]
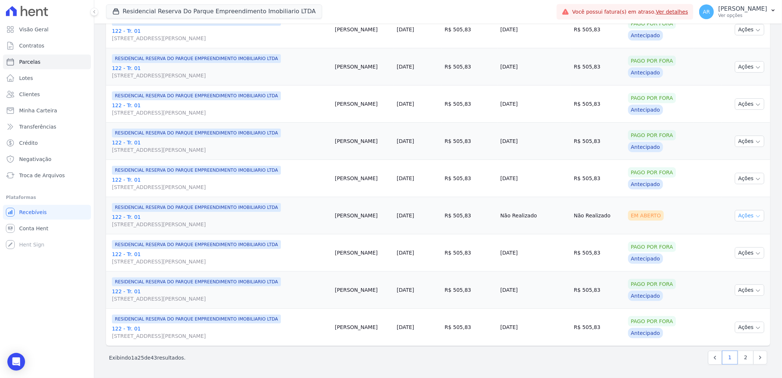
click at [745, 217] on button "Ações" at bounding box center [749, 215] width 29 height 11
click at [732, 276] on link "Liquidação Manual" at bounding box center [747, 274] width 71 height 14
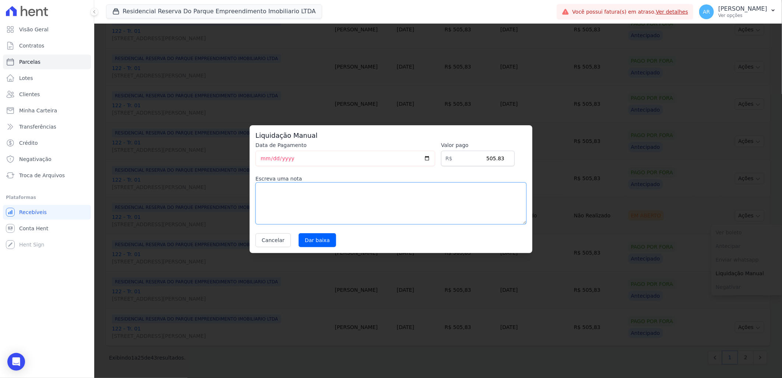
click at [436, 223] on textarea at bounding box center [391, 203] width 271 height 42
paste textarea "CLIENTE ADIANTOU TUDO E PAGOU A VISTA NA DATA DE [DATE]"
type textarea "CLIENTE ADIANTOU TUDO E PAGOU A VISTA NA DATA DE [DATE]"
click at [317, 244] on input "Dar baixa" at bounding box center [318, 240] width 38 height 14
select select
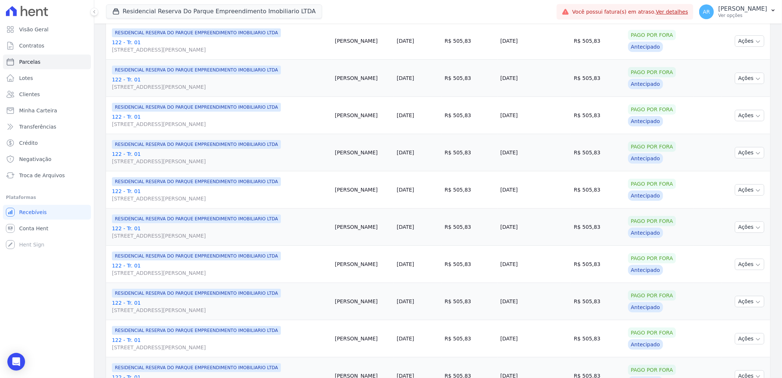
scroll to position [741, 0]
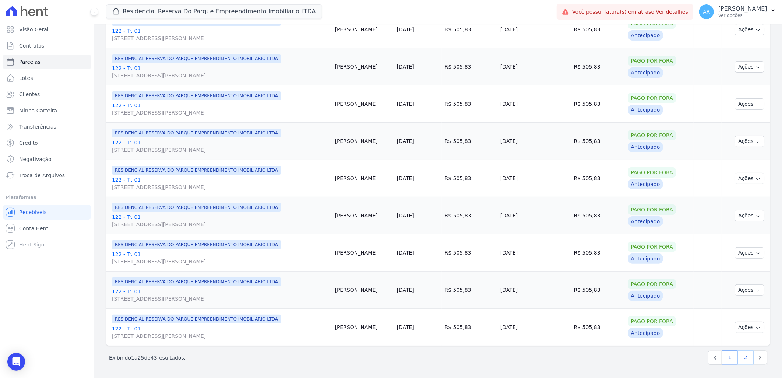
click at [741, 355] on link "2" at bounding box center [746, 358] width 16 height 14
select select
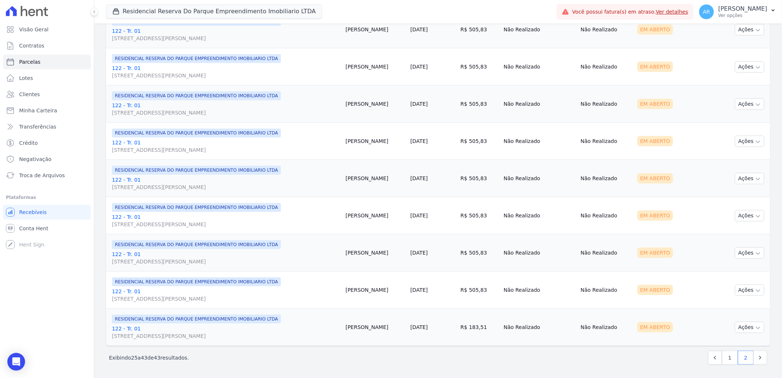
scroll to position [481, 0]
click at [755, 329] on icon "button" at bounding box center [758, 328] width 6 height 6
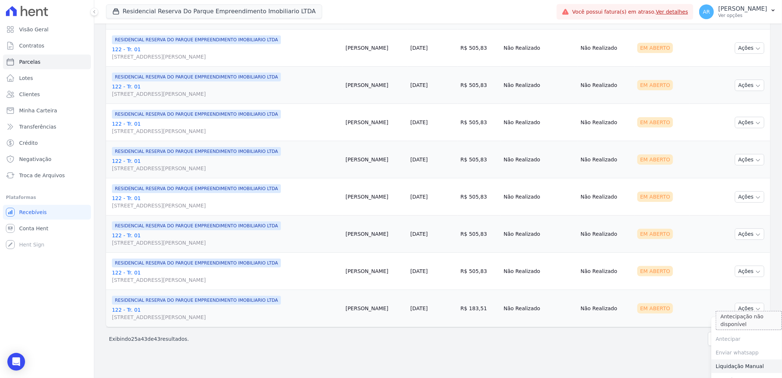
scroll to position [509, 0]
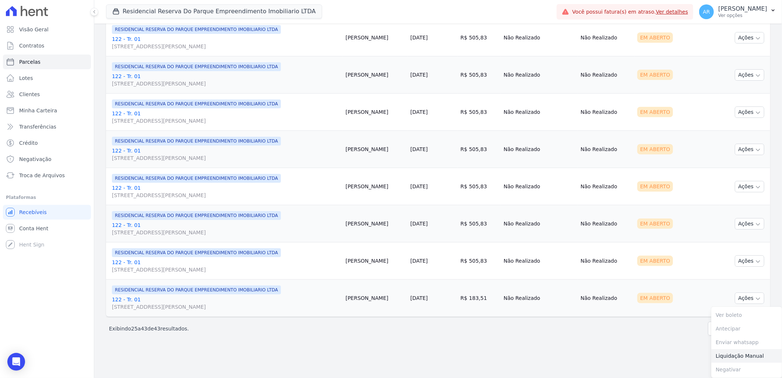
click at [732, 354] on link "Liquidação Manual" at bounding box center [747, 356] width 71 height 14
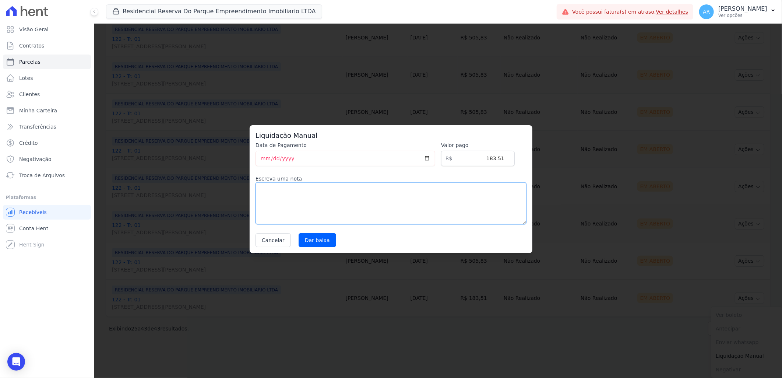
click at [421, 208] on textarea at bounding box center [391, 203] width 271 height 42
paste textarea "CLIENTE ADIANTOU TUDO E PAGOU A VISTA NA DATA DE [DATE]"
type textarea "CLIENTE ADIANTOU TUDO E PAGOU A VISTA NA DATA DE [DATE]"
click at [326, 238] on input "Dar baixa" at bounding box center [318, 240] width 38 height 14
select select
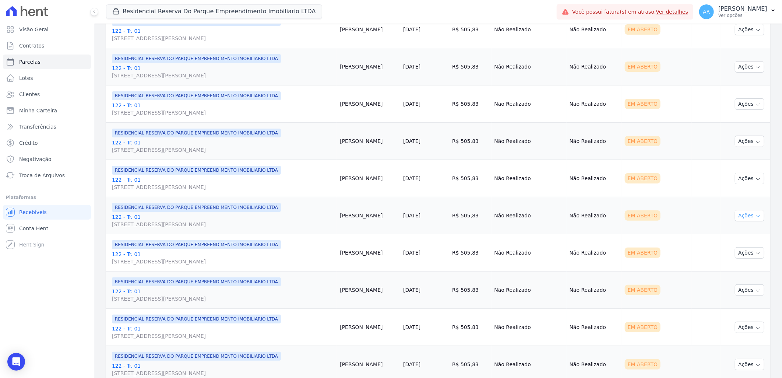
scroll to position [481, 0]
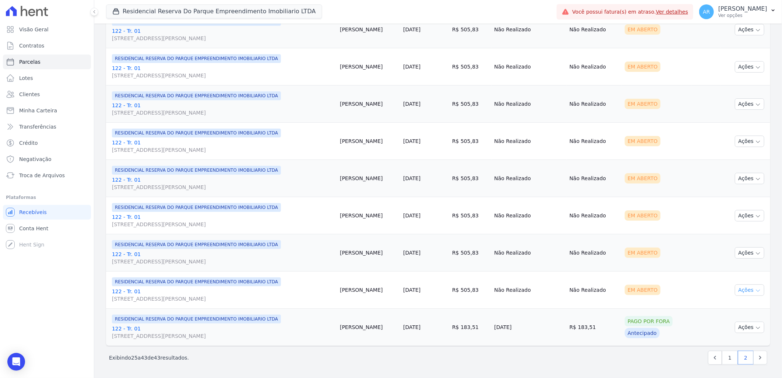
click at [749, 290] on button "Ações" at bounding box center [749, 289] width 29 height 11
click at [725, 351] on link "Liquidação Manual" at bounding box center [747, 348] width 71 height 14
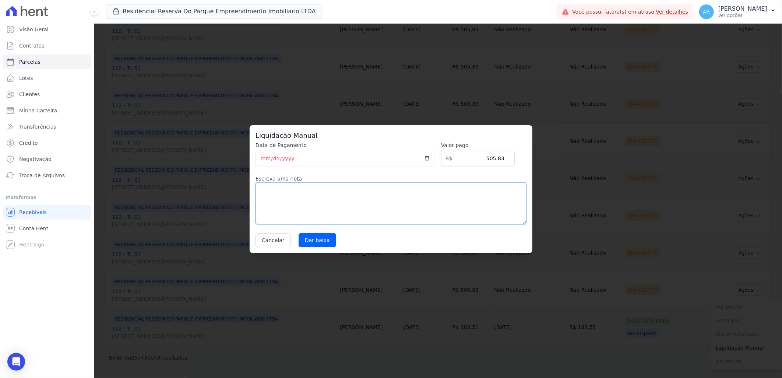
click at [417, 221] on textarea at bounding box center [391, 203] width 271 height 42
paste textarea "CLIENTE ADIANTOU TUDO E PAGOU A VISTA NA DATA DE [DATE]"
type textarea "CLIENTE ADIANTOU TUDO E PAGOU A VISTA NA DATA DE [DATE]"
click at [318, 240] on input "Dar baixa" at bounding box center [318, 240] width 38 height 14
select select
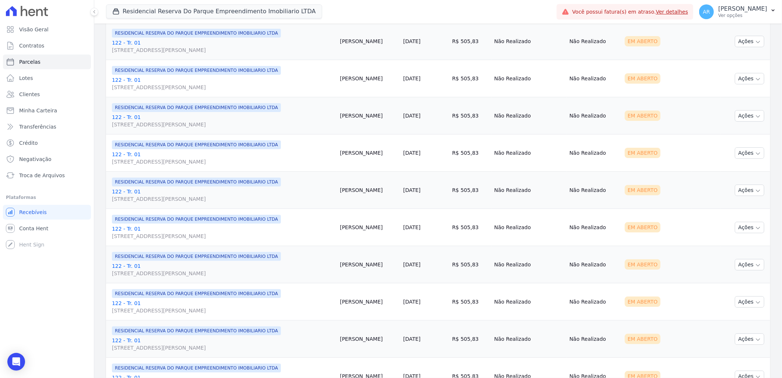
scroll to position [481, 0]
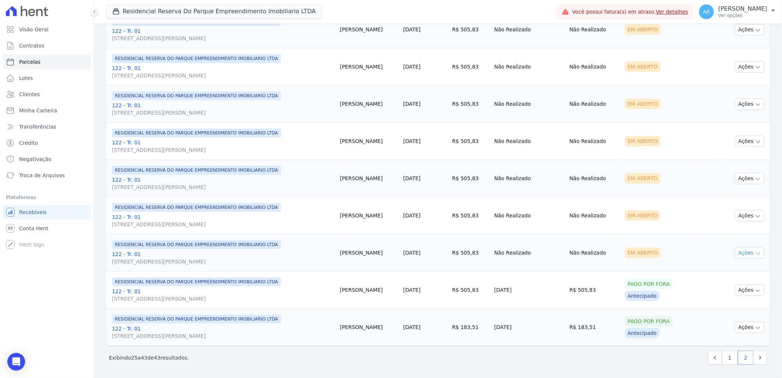
click at [755, 253] on icon "button" at bounding box center [758, 253] width 6 height 6
click at [734, 309] on link "Liquidação Manual" at bounding box center [747, 311] width 71 height 14
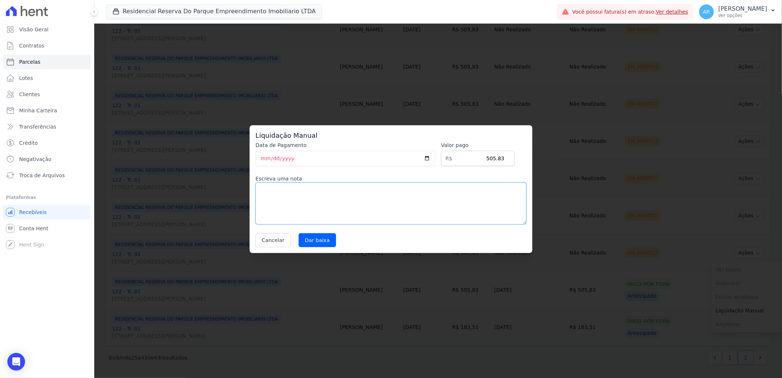
click at [428, 214] on textarea at bounding box center [391, 203] width 271 height 42
paste textarea "CLIENTE ADIANTOU TUDO E PAGOU A VISTA NA DATA DE [DATE]"
type textarea "CLIENTE ADIANTOU TUDO E PAGOU A VISTA NA DATA DE [DATE]"
click at [319, 244] on input "Dar baixa" at bounding box center [318, 240] width 38 height 14
select select
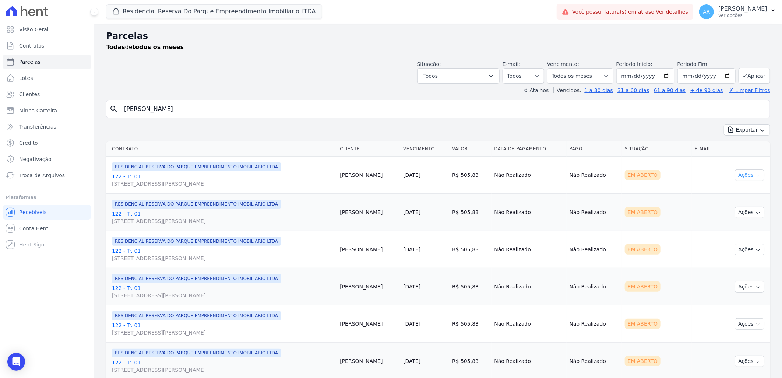
click at [741, 176] on button "Ações" at bounding box center [749, 174] width 29 height 11
click at [744, 234] on link "Liquidação Manual" at bounding box center [747, 233] width 71 height 14
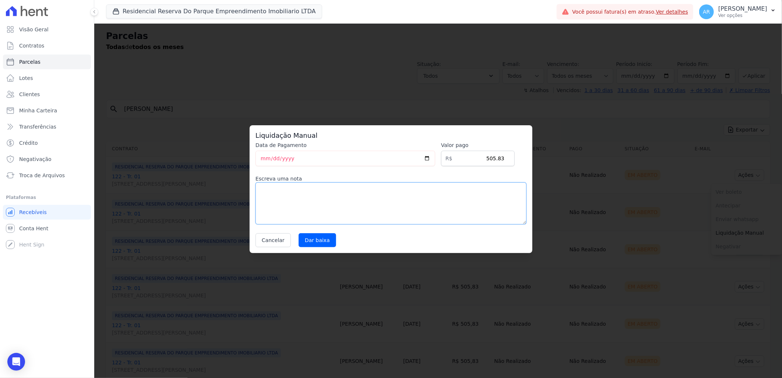
click at [385, 208] on textarea at bounding box center [391, 203] width 271 height 42
paste textarea "[URL][DOMAIN_NAME]"
type textarea "[URL][DOMAIN_NAME]"
drag, startPoint x: 382, startPoint y: 199, endPoint x: 209, endPoint y: 171, distance: 175.4
click at [197, 188] on div "Liquidação Manual Data de Pagamento [DATE] [GEOGRAPHIC_DATA] R$ 505.83 Escreva …" at bounding box center [391, 189] width 782 height 378
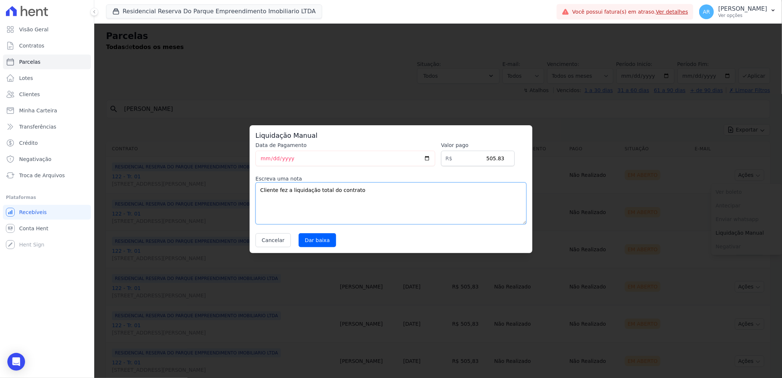
drag, startPoint x: 365, startPoint y: 195, endPoint x: 229, endPoint y: 190, distance: 136.4
click at [229, 190] on div "Liquidação Manual Data de Pagamento [DATE] [GEOGRAPHIC_DATA] R$ 505.83 Escreva …" at bounding box center [391, 189] width 782 height 378
type textarea "Cliente fez a liquidação total do contrato"
click at [321, 239] on input "Dar baixa" at bounding box center [318, 240] width 38 height 14
select select
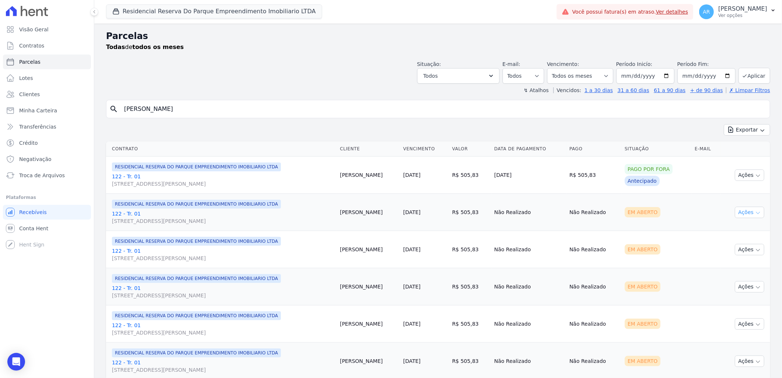
click at [745, 215] on button "Ações" at bounding box center [749, 212] width 29 height 11
click at [738, 273] on link "Liquidação Manual" at bounding box center [747, 270] width 71 height 14
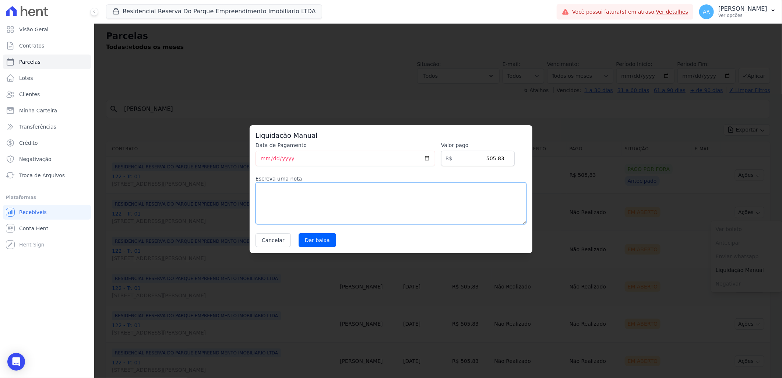
click at [351, 197] on textarea at bounding box center [391, 203] width 271 height 42
paste textarea "Cliente fez a liquidação total do contrato"
type textarea "Cliente fez a liquidação total do contrato"
click at [321, 245] on input "Dar baixa" at bounding box center [318, 240] width 38 height 14
select select
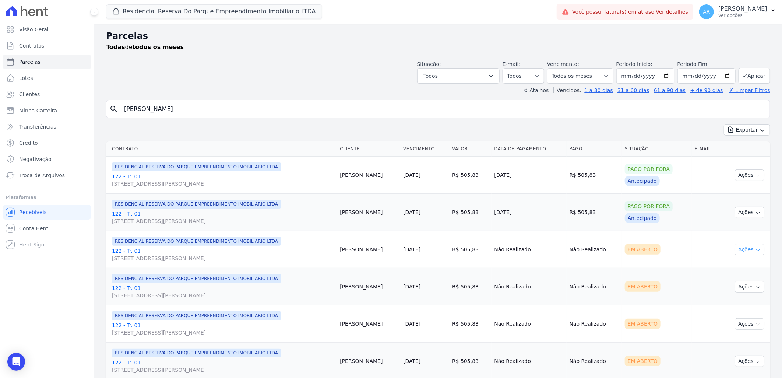
click at [745, 255] on button "Ações" at bounding box center [749, 249] width 29 height 11
drag, startPoint x: 747, startPoint y: 309, endPoint x: 681, endPoint y: 301, distance: 66.4
click at [747, 309] on link "Liquidação Manual" at bounding box center [747, 308] width 71 height 14
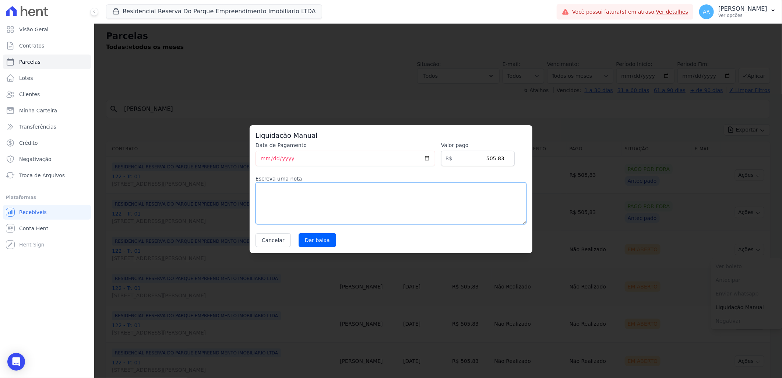
click at [425, 222] on textarea at bounding box center [391, 203] width 271 height 42
paste textarea "Cliente fez a liquidação total do contrato"
type textarea "Cliente fez a liquidação total do contrato"
click at [304, 237] on input "Dar baixa" at bounding box center [318, 240] width 38 height 14
select select
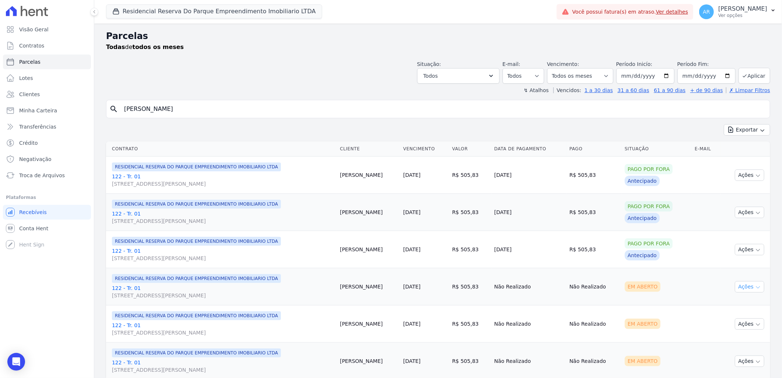
click at [757, 288] on icon "button" at bounding box center [759, 288] width 4 height 2
click at [733, 349] on link "Liquidação Manual" at bounding box center [747, 345] width 71 height 14
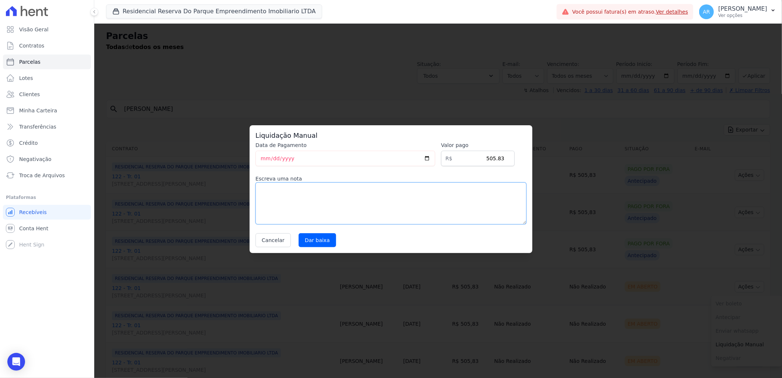
click at [328, 217] on textarea at bounding box center [391, 203] width 271 height 42
paste textarea "Cliente fez a liquidação total do contrato"
type textarea "Cliente fez a liquidação total do contrato"
click at [318, 246] on input "Dar baixa" at bounding box center [318, 240] width 38 height 14
select select
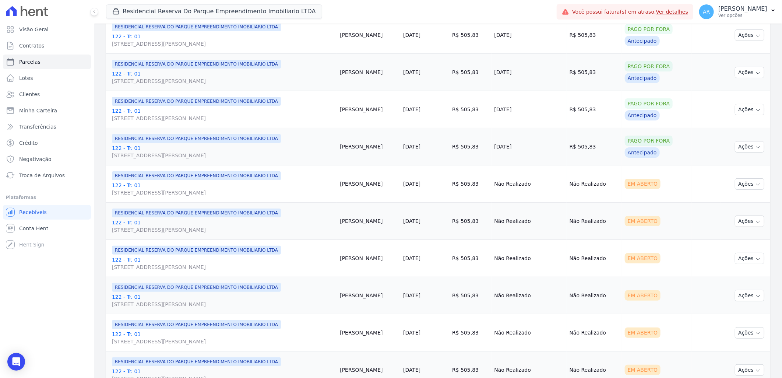
scroll to position [164, 0]
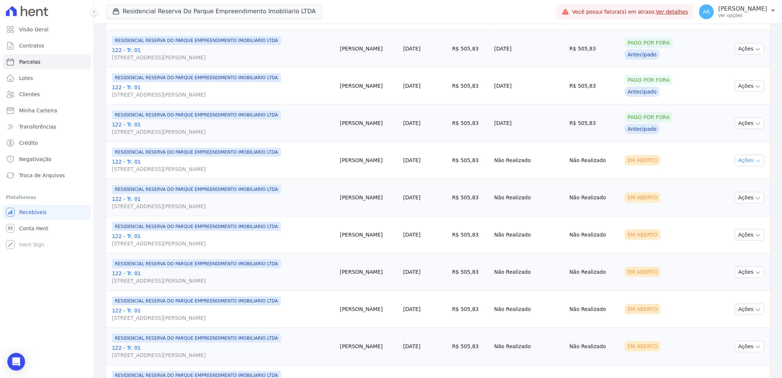
click at [745, 162] on button "Ações" at bounding box center [749, 160] width 29 height 11
click at [743, 222] on div "A negativação só é permitida caso o vencimento tenha mais de 5 dias de ocorrido" at bounding box center [749, 215] width 66 height 42
click at [732, 218] on link "Liquidação Manual" at bounding box center [747, 218] width 71 height 14
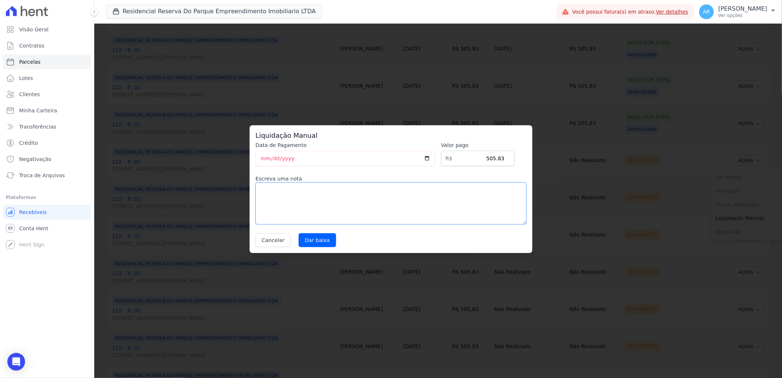
click at [386, 209] on textarea at bounding box center [391, 203] width 271 height 42
paste textarea "Cliente fez a liquidação total do contrato"
type textarea "Cliente fez a liquidação total do contrato"
click at [322, 240] on input "Dar baixa" at bounding box center [318, 240] width 38 height 14
select select
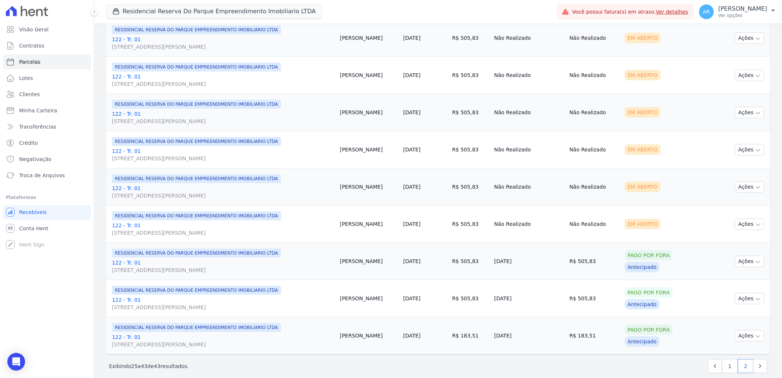
scroll to position [481, 0]
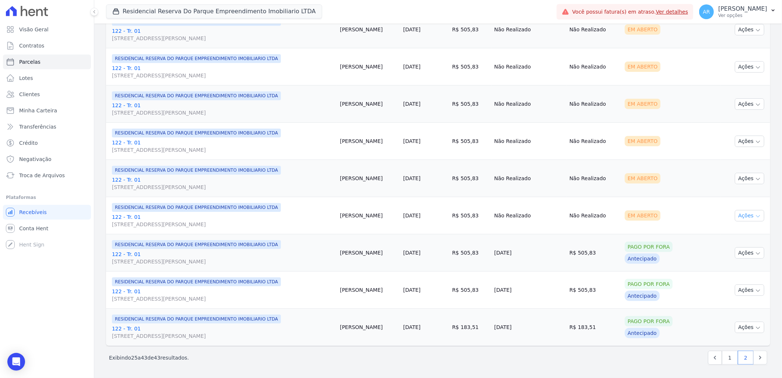
click at [750, 213] on button "Ações" at bounding box center [749, 215] width 29 height 11
click at [729, 272] on link "Liquidação Manual" at bounding box center [747, 274] width 71 height 14
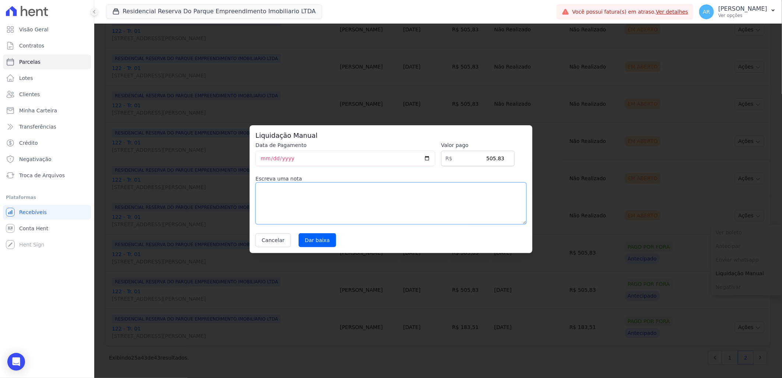
click at [379, 214] on textarea at bounding box center [391, 203] width 271 height 42
paste textarea "Cliente fez a liquidação total do contrato"
type textarea "Cliente fez a liquidação total do contrato"
click at [317, 238] on input "Dar baixa" at bounding box center [318, 240] width 38 height 14
select select
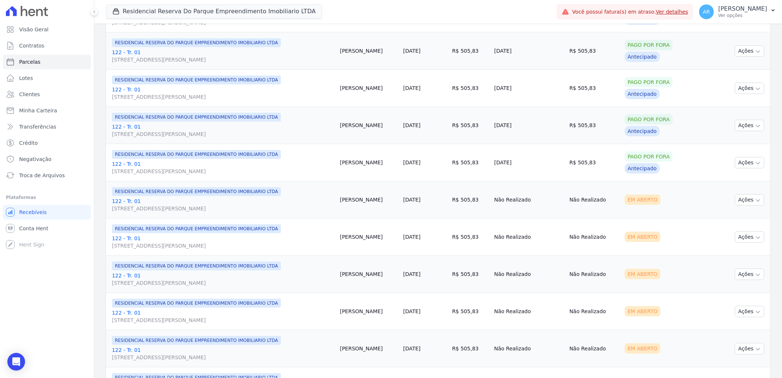
scroll to position [164, 0]
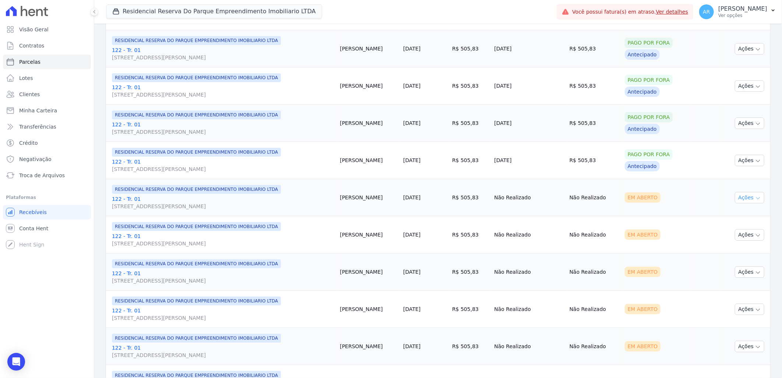
click at [755, 199] on icon "button" at bounding box center [758, 198] width 6 height 6
click at [737, 257] on link "Liquidação Manual" at bounding box center [747, 256] width 71 height 14
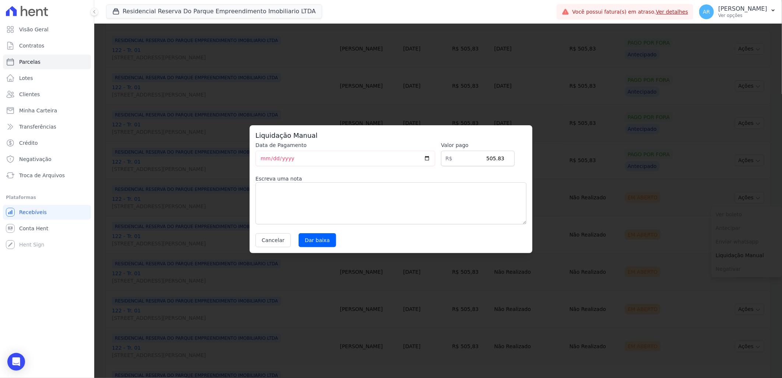
drag, startPoint x: 384, startPoint y: 232, endPoint x: 380, endPoint y: 227, distance: 6.9
click at [384, 232] on div "Data de Pagamento [DATE] [GEOGRAPHIC_DATA] R$ 505.83 Escreva uma nota Cancelar …" at bounding box center [391, 194] width 271 height 106
click at [374, 217] on textarea at bounding box center [391, 203] width 271 height 42
paste textarea "Cliente fez a liquidação total do contrato"
type textarea "Cliente fez a liquidação total do contrato"
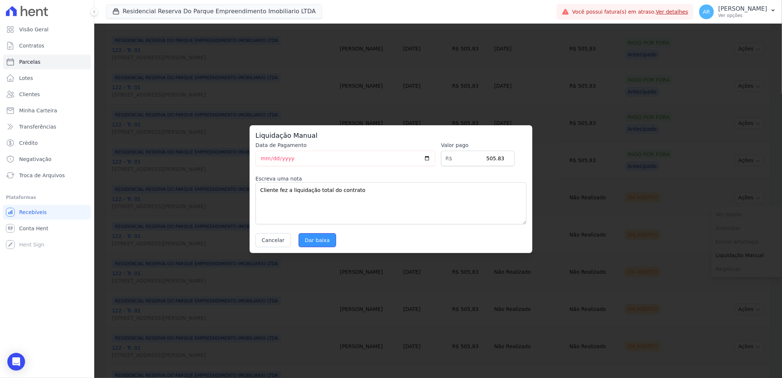
click at [322, 238] on input "Dar baixa" at bounding box center [318, 240] width 38 height 14
select select
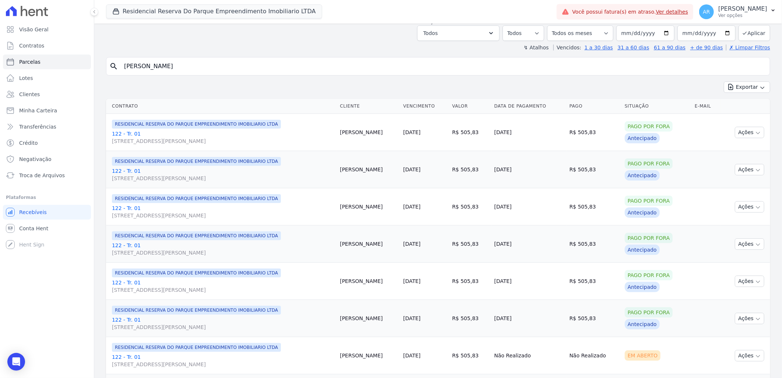
scroll to position [204, 0]
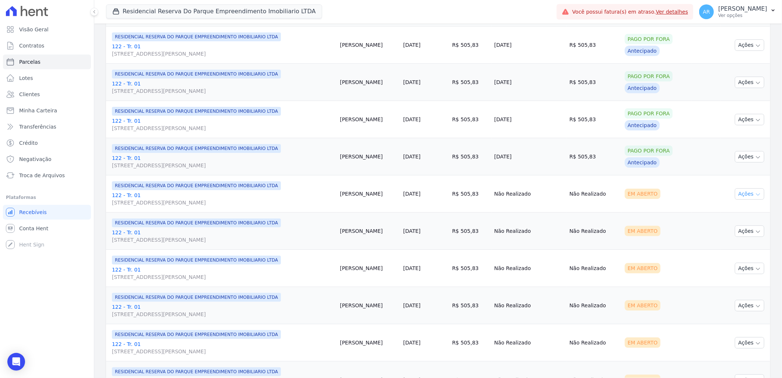
click at [755, 194] on icon "button" at bounding box center [758, 195] width 6 height 6
click at [732, 257] on div "A negativação só é permitida caso o vencimento tenha mais de 5 dias de ocorrido" at bounding box center [749, 273] width 66 height 42
click at [725, 251] on link "Liquidação Manual" at bounding box center [747, 252] width 71 height 14
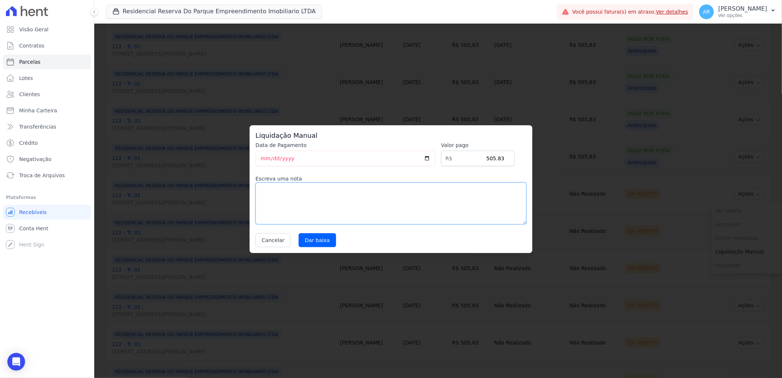
click at [389, 204] on textarea at bounding box center [391, 203] width 271 height 42
paste textarea "Cliente fez a liquidação total do contrato"
type textarea "Cliente fez a liquidação total do contrato"
click at [301, 237] on input "Dar baixa" at bounding box center [318, 240] width 38 height 14
select select
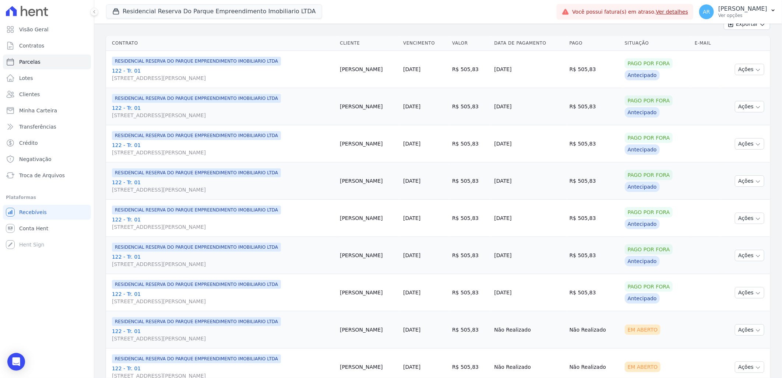
scroll to position [245, 0]
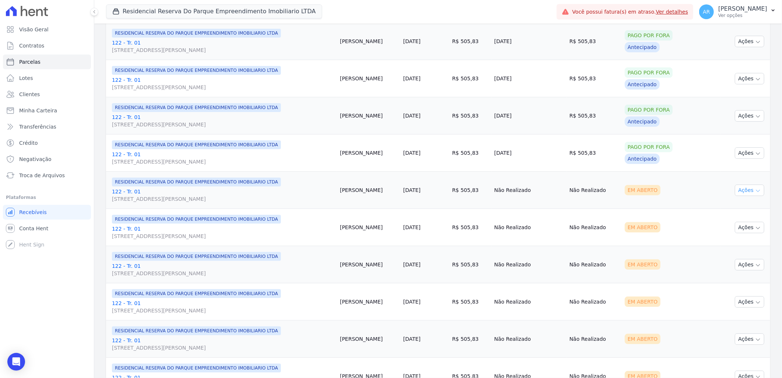
click at [746, 189] on button "Ações" at bounding box center [749, 190] width 29 height 11
click at [731, 246] on link "Liquidação Manual" at bounding box center [747, 248] width 71 height 14
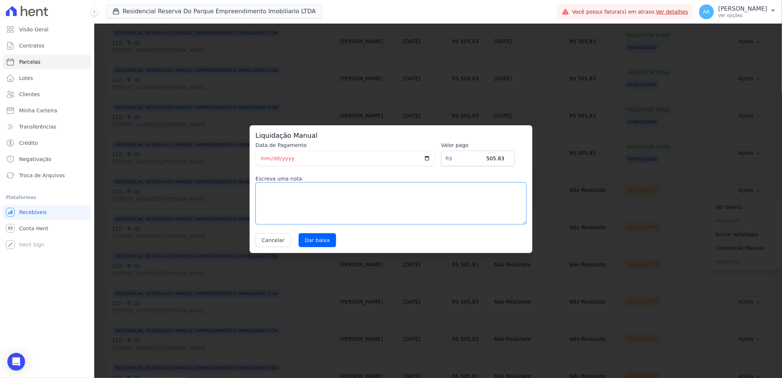
click at [372, 208] on textarea at bounding box center [391, 203] width 271 height 42
paste textarea "Cliente fez a liquidação total do contrato"
type textarea "Cliente fez a liquidação total do contrato"
click at [318, 243] on input "Dar baixa" at bounding box center [318, 240] width 38 height 14
select select
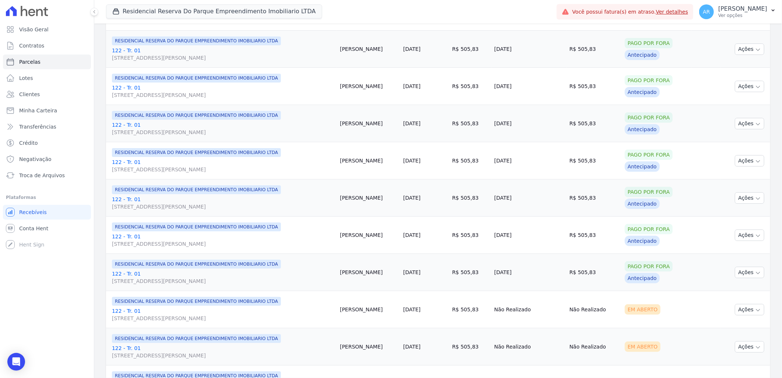
scroll to position [164, 0]
click at [745, 312] on button "Ações" at bounding box center [749, 308] width 29 height 11
click at [741, 373] on div "A negativação só é permitida caso o vencimento tenha mais de 5 dias de ocorrido" at bounding box center [749, 364] width 66 height 42
click at [735, 366] on link "Liquidação Manual" at bounding box center [747, 367] width 71 height 14
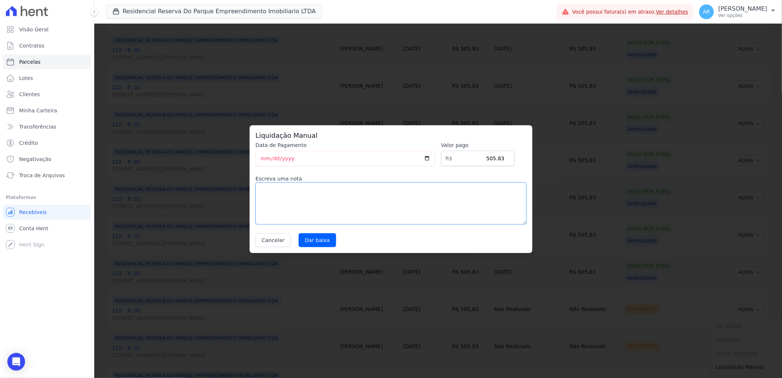
click at [429, 212] on textarea at bounding box center [391, 203] width 271 height 42
paste textarea "Cliente fez a liquidação total do contrato"
type textarea "Cliente fez a liquidação total do contrato"
click at [312, 240] on input "Dar baixa" at bounding box center [318, 240] width 38 height 14
select select
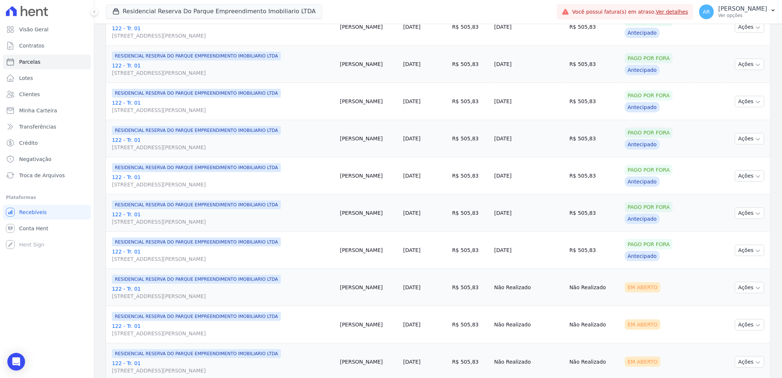
scroll to position [327, 0]
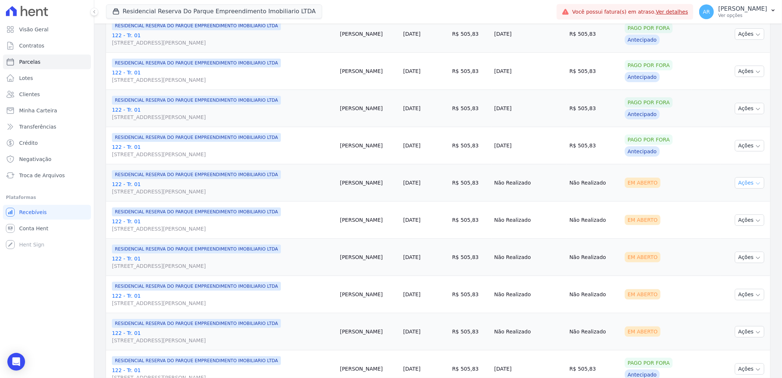
click at [746, 186] on button "Ações" at bounding box center [749, 182] width 29 height 11
click at [739, 239] on link "Liquidação Manual" at bounding box center [747, 241] width 71 height 14
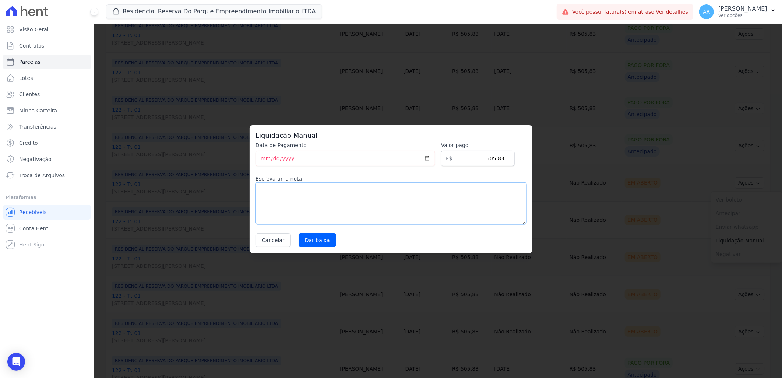
drag, startPoint x: 380, startPoint y: 215, endPoint x: 378, endPoint y: 212, distance: 4.3
click at [379, 215] on textarea at bounding box center [391, 203] width 271 height 42
paste textarea "Cliente fez a liquidação total do contrato"
type textarea "Cliente fez a liquidação total do contrato"
click at [313, 241] on input "Dar baixa" at bounding box center [318, 240] width 38 height 14
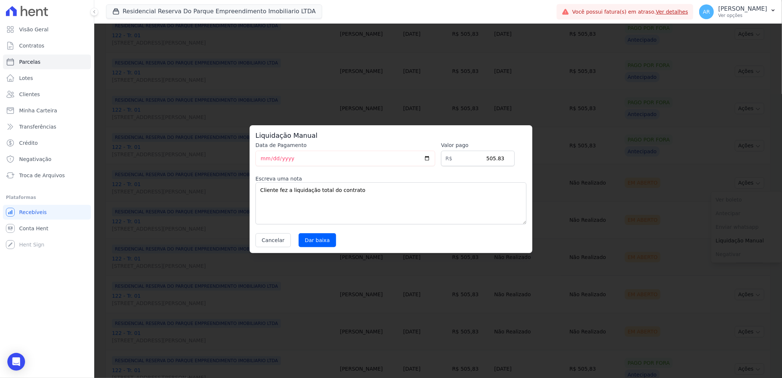
select select
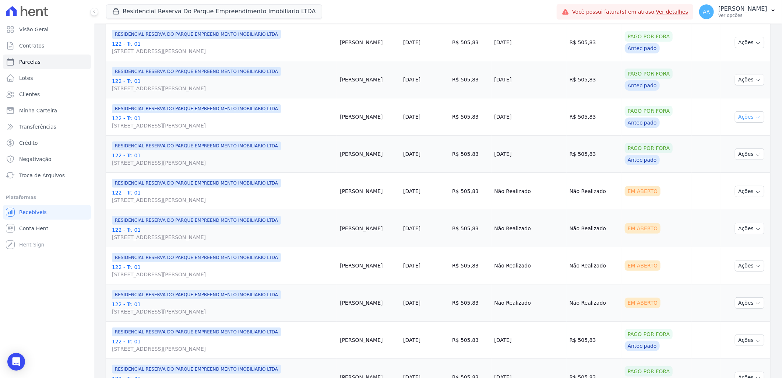
scroll to position [368, 0]
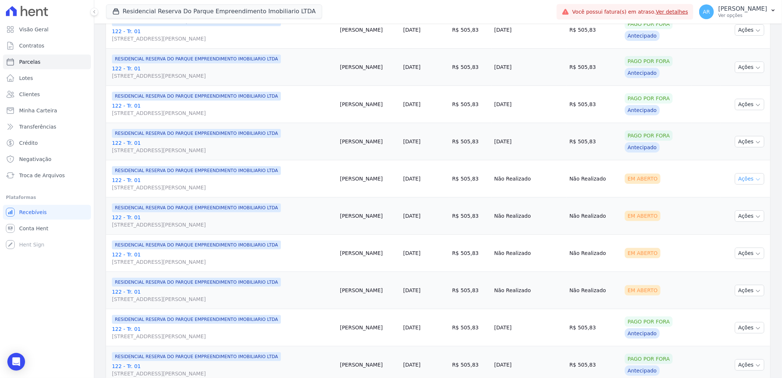
click at [745, 177] on button "Ações" at bounding box center [749, 178] width 29 height 11
click at [730, 238] on link "Liquidação Manual" at bounding box center [747, 237] width 71 height 14
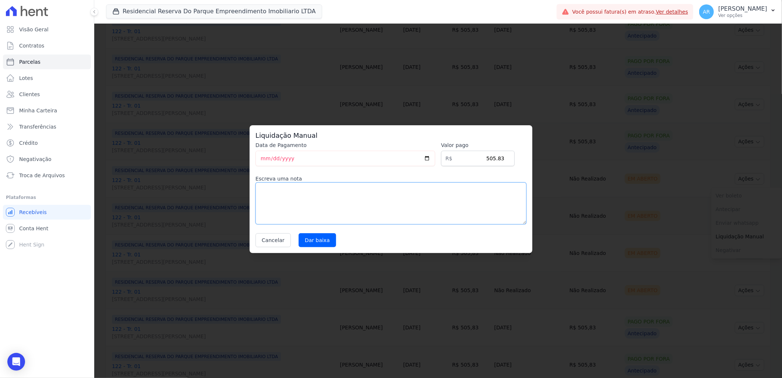
click at [384, 209] on textarea at bounding box center [391, 203] width 271 height 42
paste textarea "Cliente fez a liquidação total do contrato"
type textarea "Cliente fez a liquidação total do contrato"
click at [323, 236] on input "Dar baixa" at bounding box center [318, 240] width 38 height 14
select select
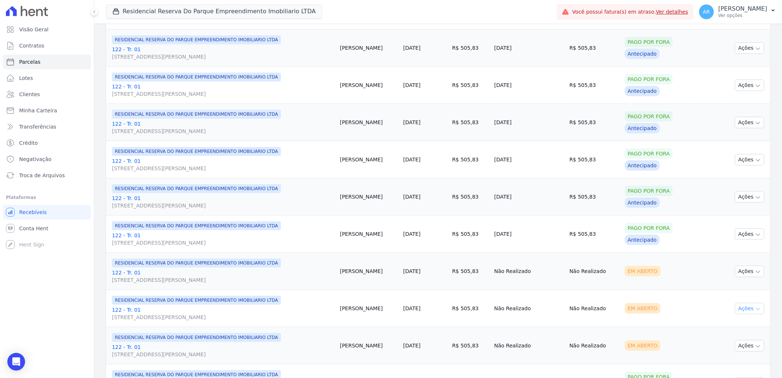
scroll to position [327, 0]
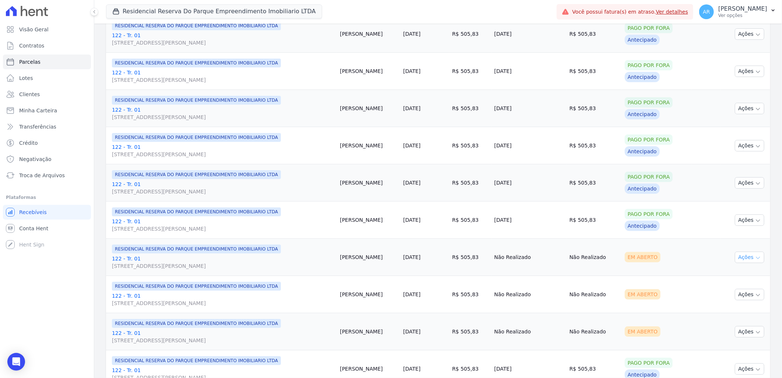
click at [748, 259] on button "Ações" at bounding box center [749, 257] width 29 height 11
click at [733, 314] on link "Liquidação Manual" at bounding box center [747, 315] width 71 height 14
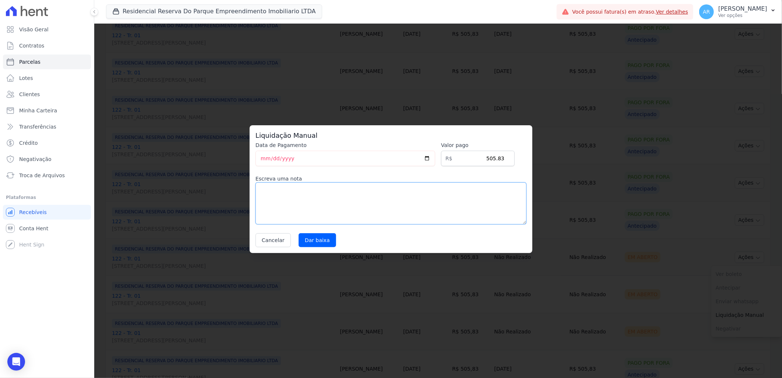
click at [352, 201] on textarea at bounding box center [391, 203] width 271 height 42
paste textarea "Cliente fez a liquidação total do contrato"
type textarea "Cliente fez a liquidação total do contrato"
click at [321, 244] on input "Dar baixa" at bounding box center [318, 240] width 38 height 14
select select
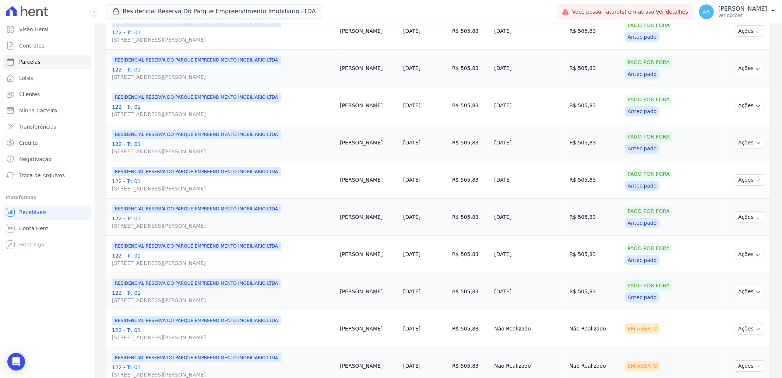
scroll to position [368, 0]
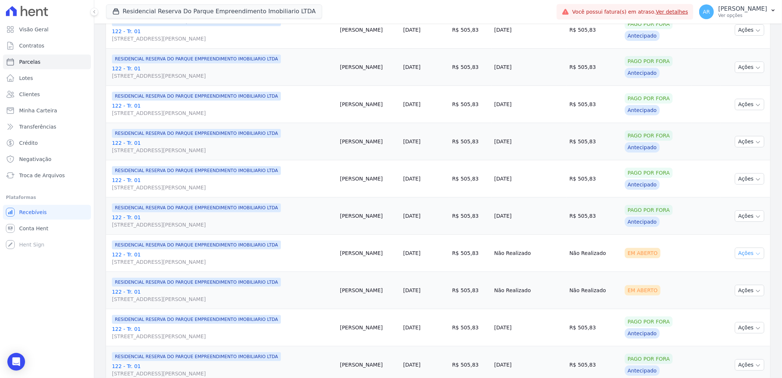
click at [745, 256] on button "Ações" at bounding box center [749, 253] width 29 height 11
click at [719, 309] on link "Liquidação Manual" at bounding box center [747, 311] width 71 height 14
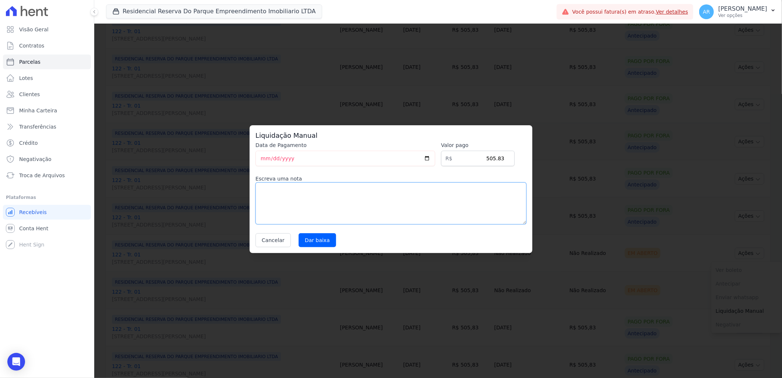
click at [401, 217] on textarea at bounding box center [391, 203] width 271 height 42
paste textarea "Cliente fez a liquidação total do contrato"
type textarea "Cliente fez a liquidação total do contrato"
click at [319, 240] on input "Dar baixa" at bounding box center [318, 240] width 38 height 14
select select
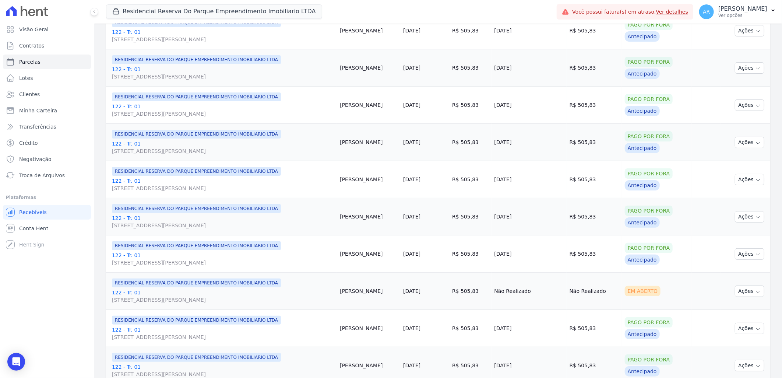
scroll to position [368, 0]
click at [755, 290] on icon "button" at bounding box center [758, 291] width 6 height 6
click at [728, 347] on link "Liquidação Manual" at bounding box center [747, 348] width 71 height 14
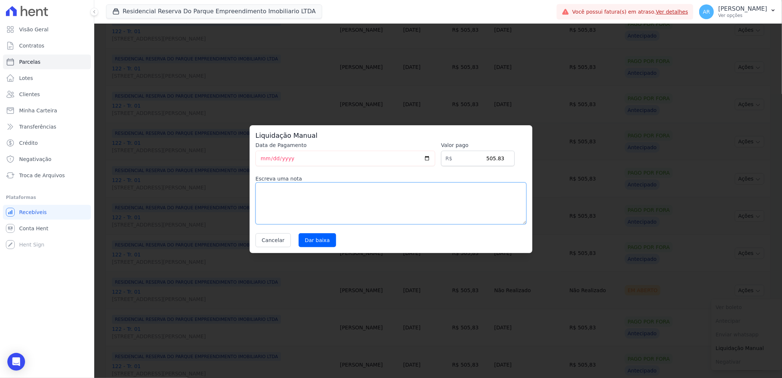
click at [416, 214] on textarea at bounding box center [391, 203] width 271 height 42
paste textarea "Cliente fez a liquidação total do contrato"
type textarea "Cliente fez a liquidação total do contrato"
click at [321, 248] on div "Liquidação Manual Data de Pagamento [DATE] [GEOGRAPHIC_DATA] R$ 505.83 Escreva …" at bounding box center [391, 189] width 283 height 128
click at [317, 241] on input "Dar baixa" at bounding box center [318, 240] width 38 height 14
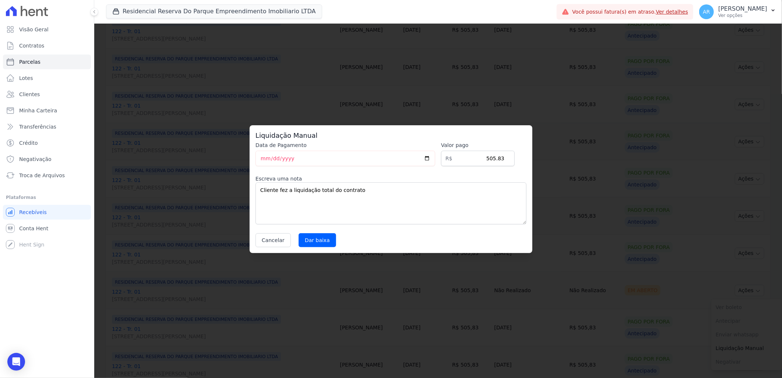
select select
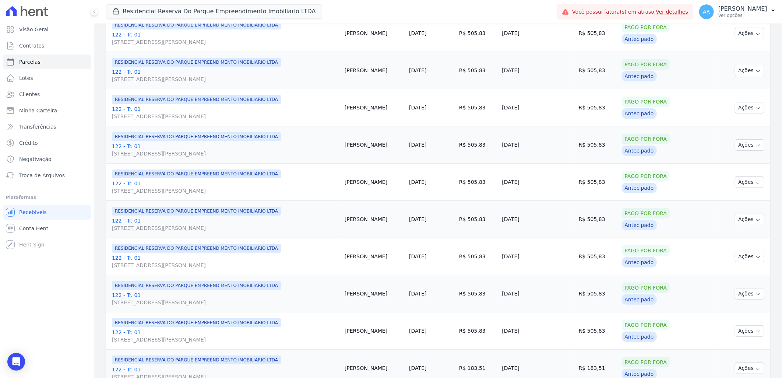
scroll to position [481, 0]
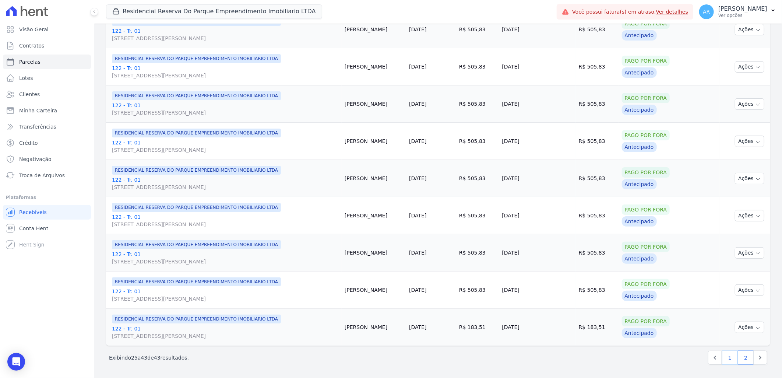
click at [728, 355] on link "1" at bounding box center [730, 358] width 16 height 14
select select
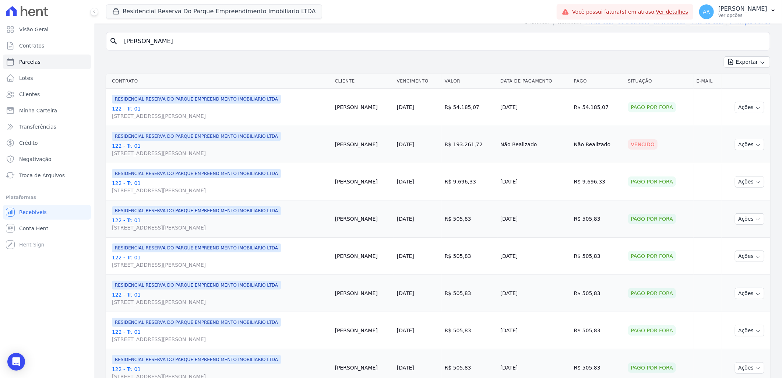
scroll to position [46, 0]
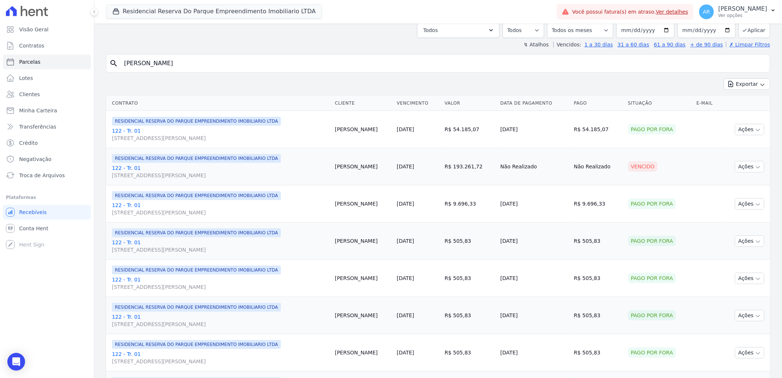
click at [478, 102] on th "Valor" at bounding box center [470, 103] width 56 height 15
click at [483, 103] on th "Valor" at bounding box center [470, 103] width 56 height 15
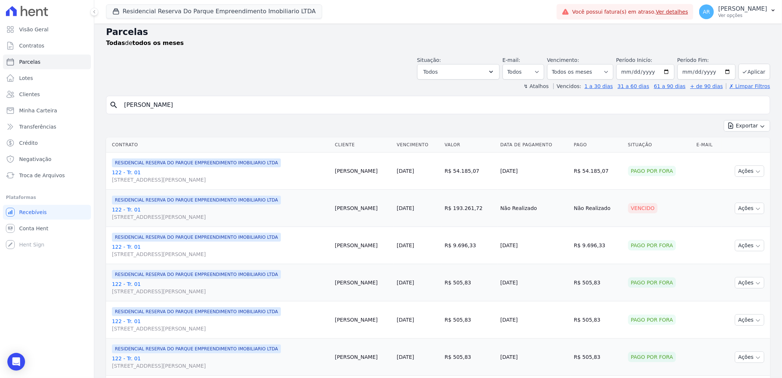
scroll to position [0, 0]
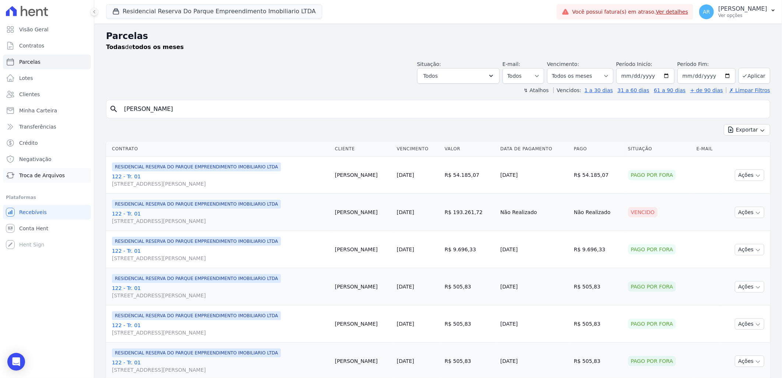
click at [52, 176] on span "Troca de Arquivos" at bounding box center [42, 175] width 46 height 7
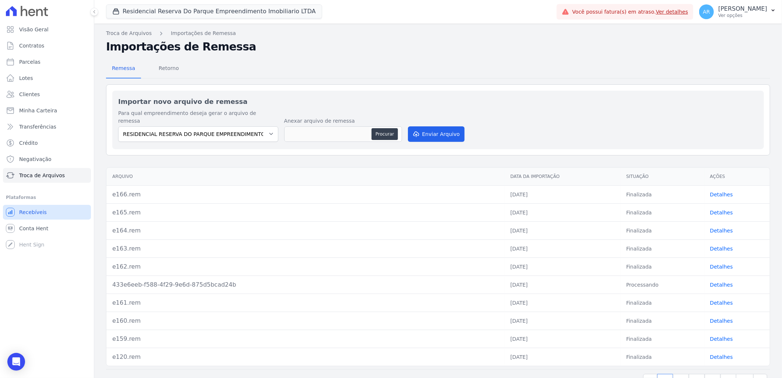
click at [54, 213] on link "Recebíveis" at bounding box center [47, 212] width 88 height 15
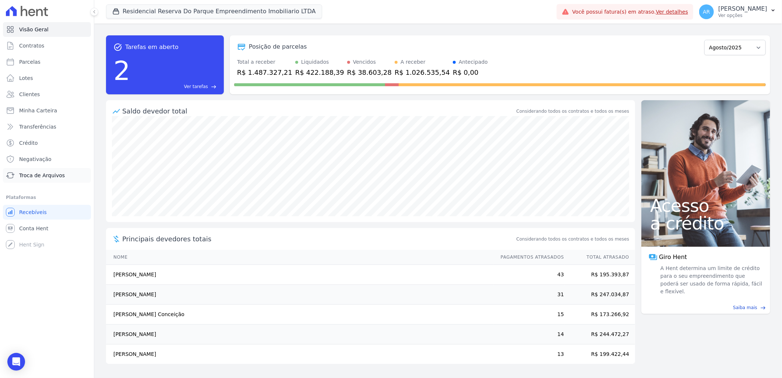
click at [52, 178] on span "Troca de Arquivos" at bounding box center [42, 175] width 46 height 7
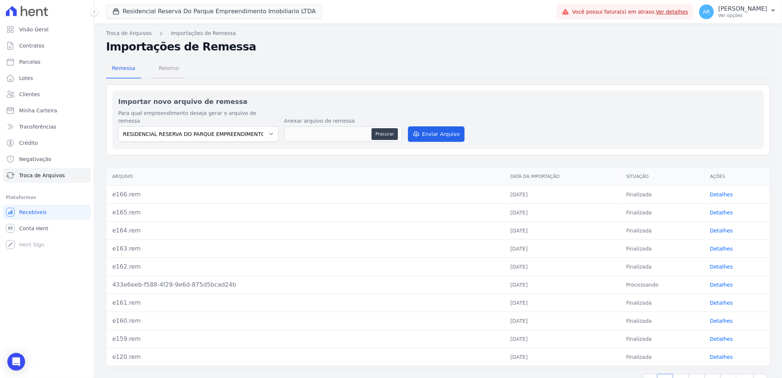
click at [163, 64] on span "Retorno" at bounding box center [168, 68] width 29 height 15
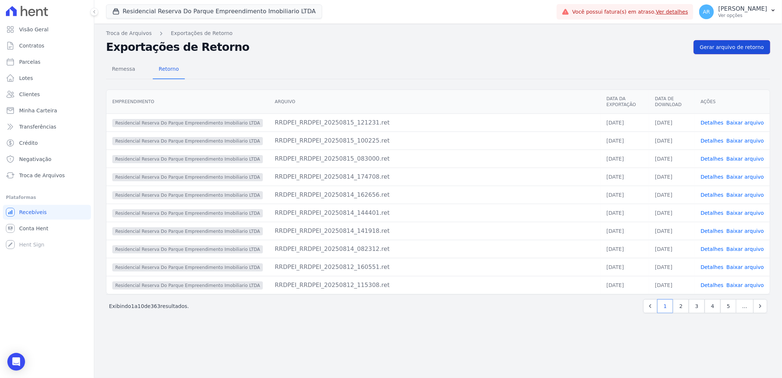
click at [748, 47] on span "Gerar arquivo de retorno" at bounding box center [732, 46] width 64 height 7
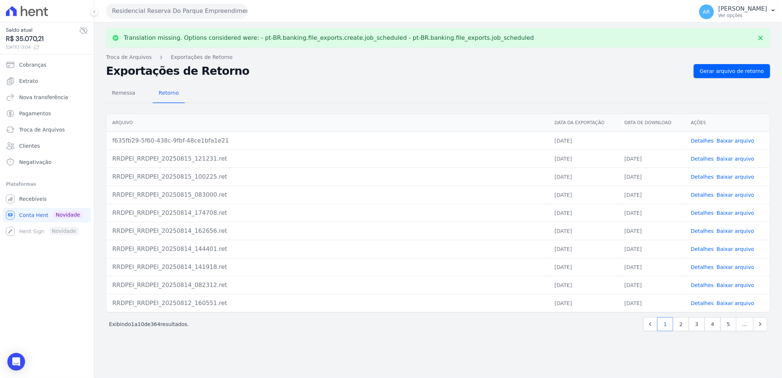
click at [737, 141] on link "Baixar arquivo" at bounding box center [736, 141] width 38 height 6
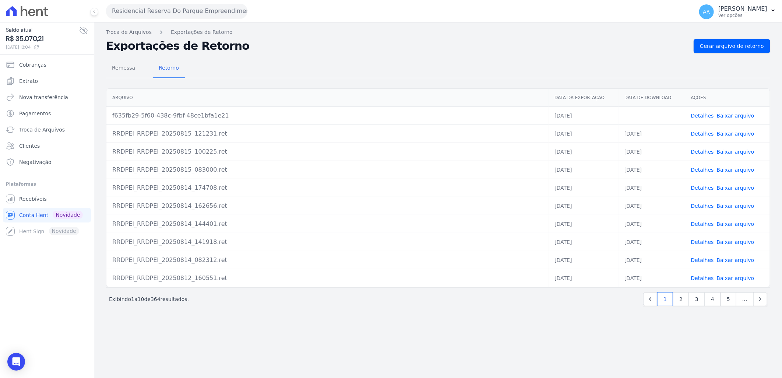
click at [734, 113] on link "Baixar arquivo" at bounding box center [736, 116] width 38 height 6
